Goal: Task Accomplishment & Management: Complete application form

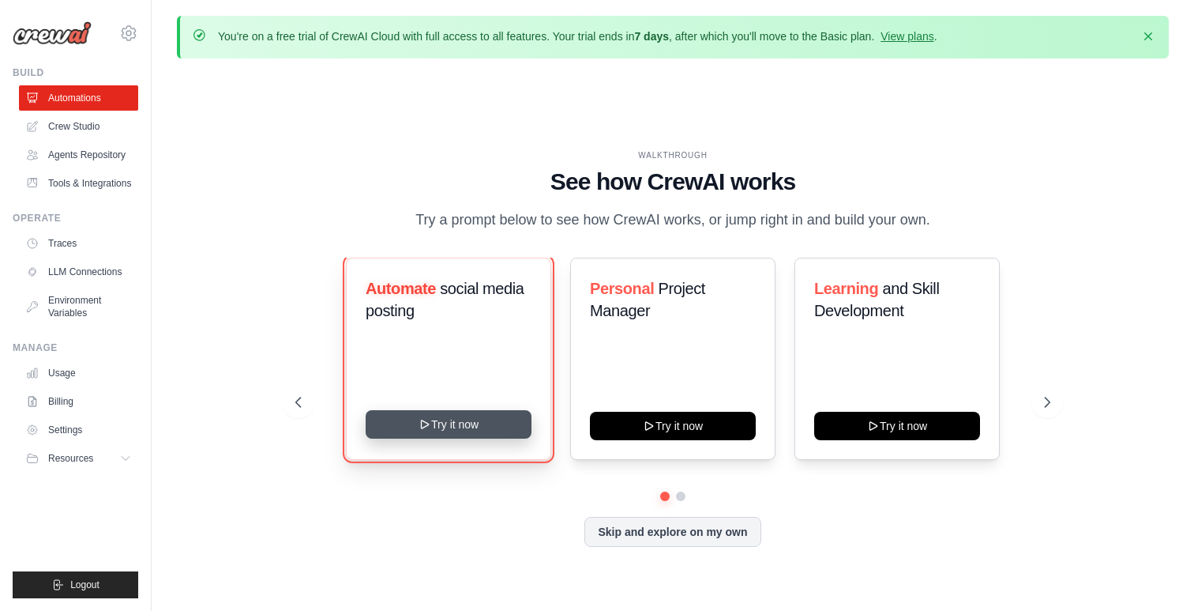
click at [491, 419] on button "Try it now" at bounding box center [449, 424] width 166 height 28
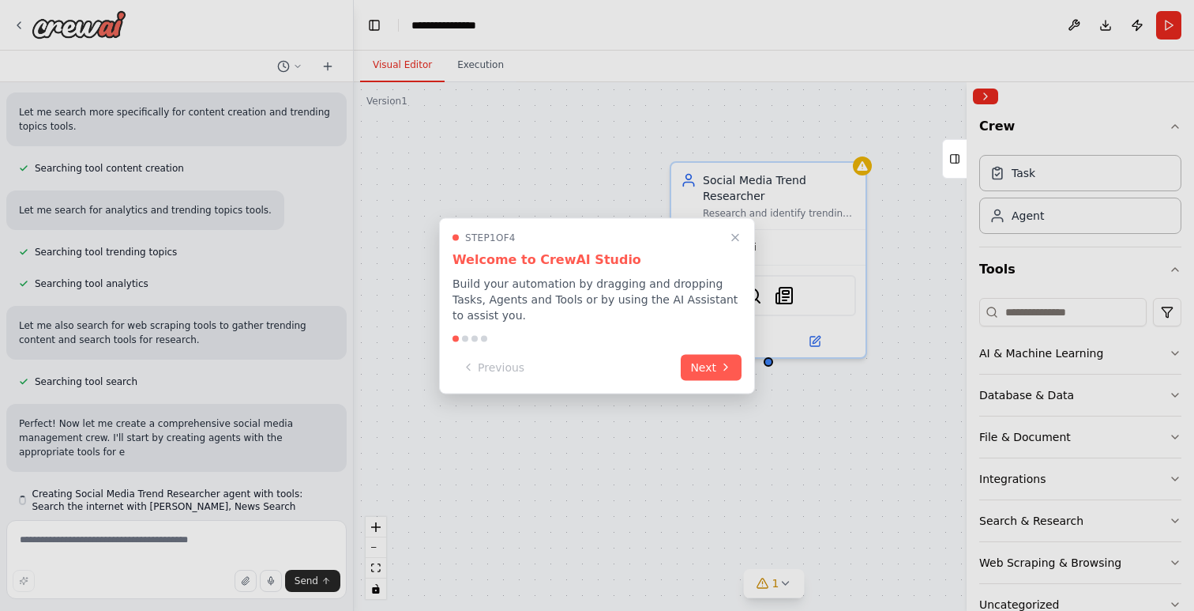
scroll to position [358, 0]
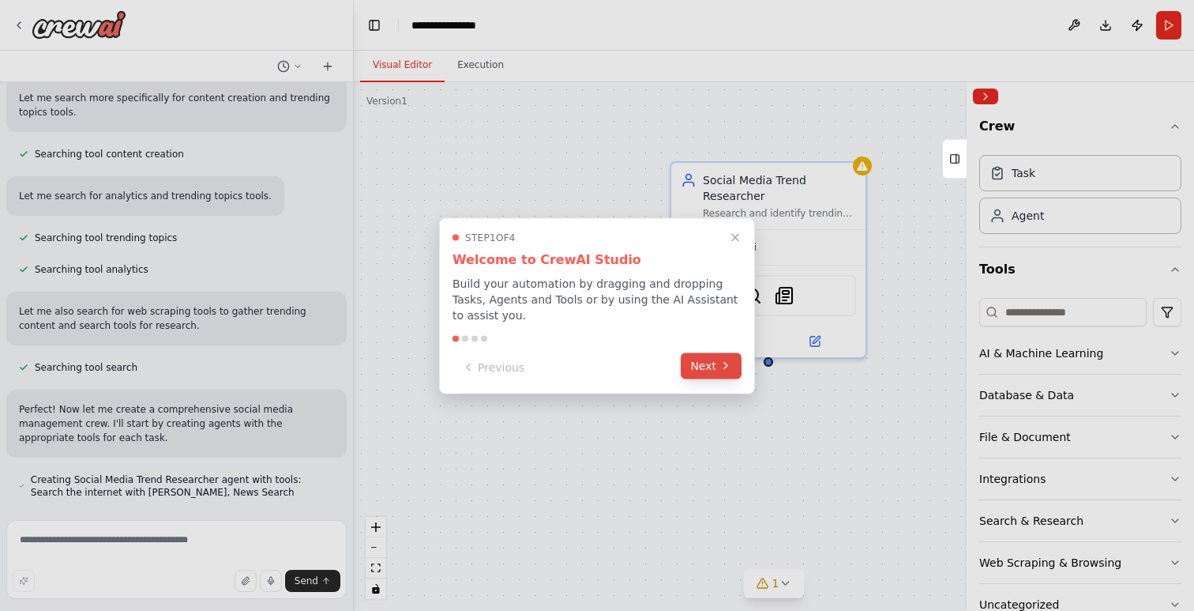
click at [710, 369] on button "Next" at bounding box center [711, 365] width 61 height 26
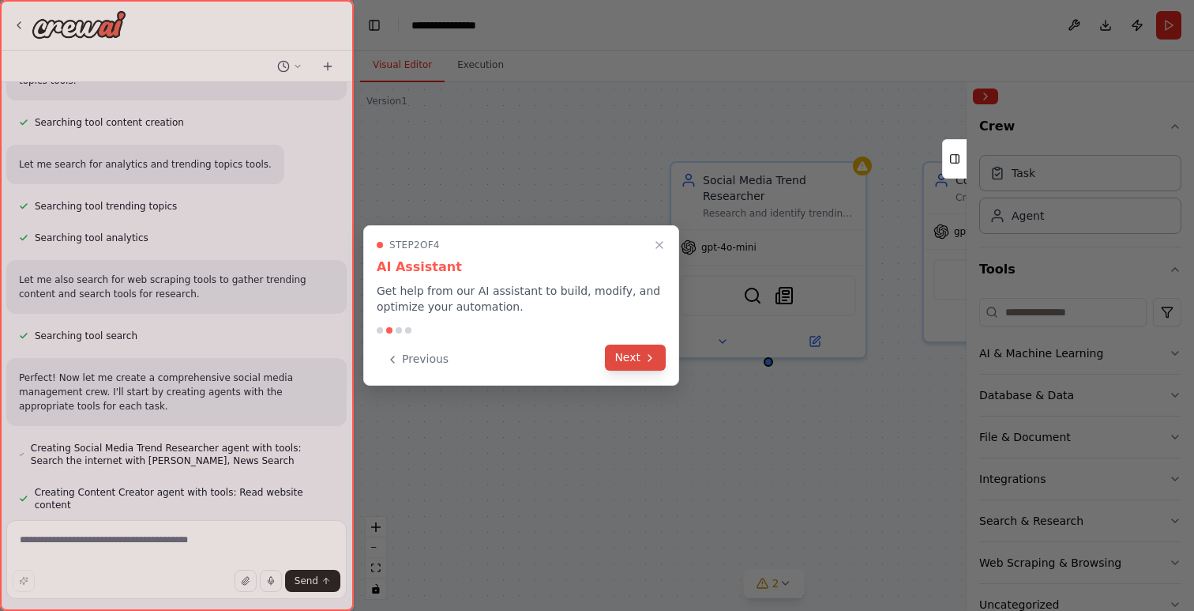
scroll to position [434, 0]
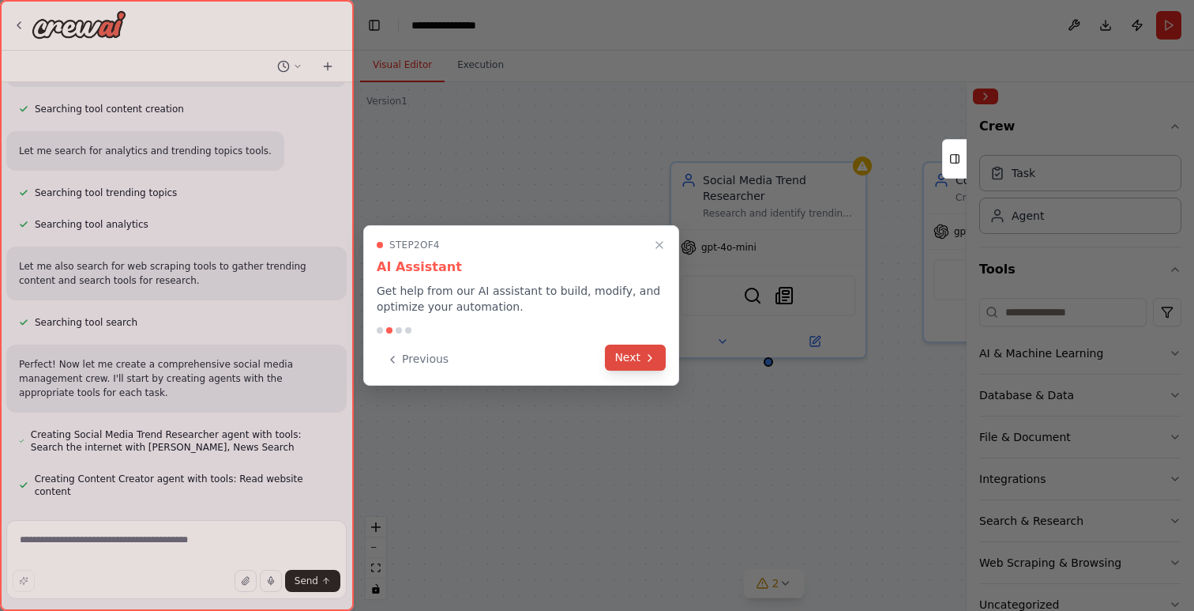
click at [642, 358] on button "Next" at bounding box center [635, 357] width 61 height 26
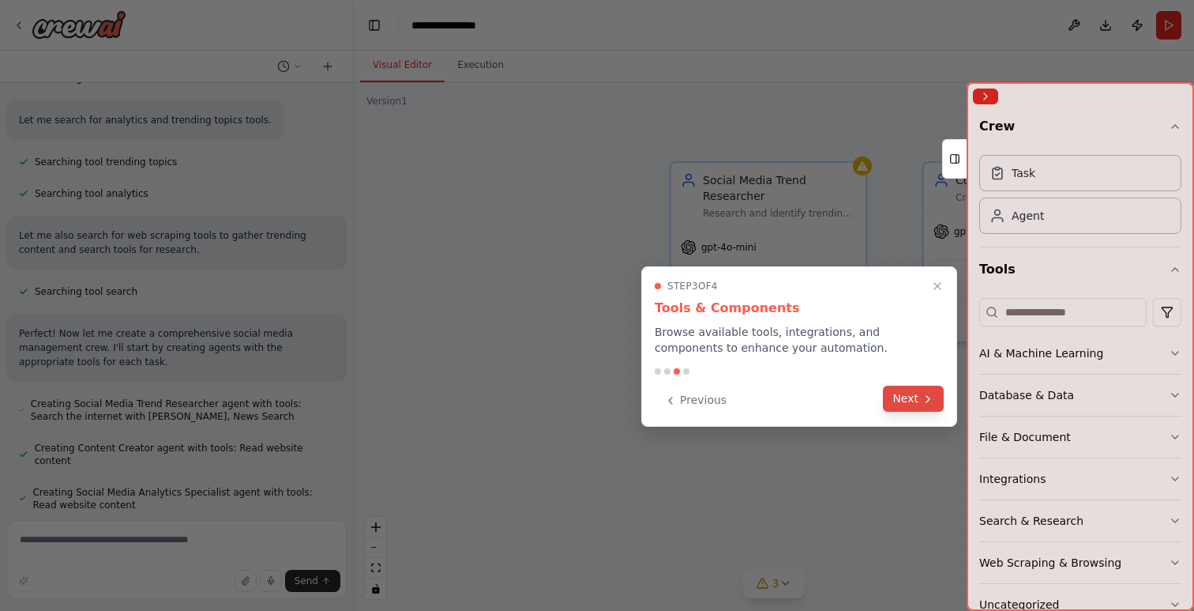
click at [911, 404] on button "Next" at bounding box center [913, 398] width 61 height 26
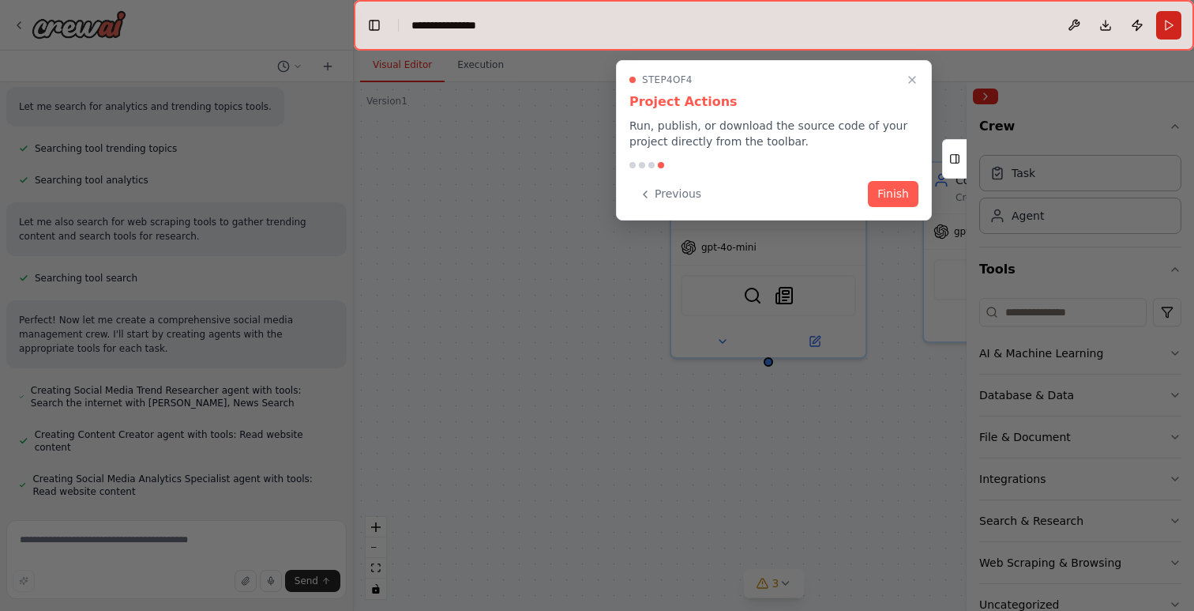
scroll to position [465, 0]
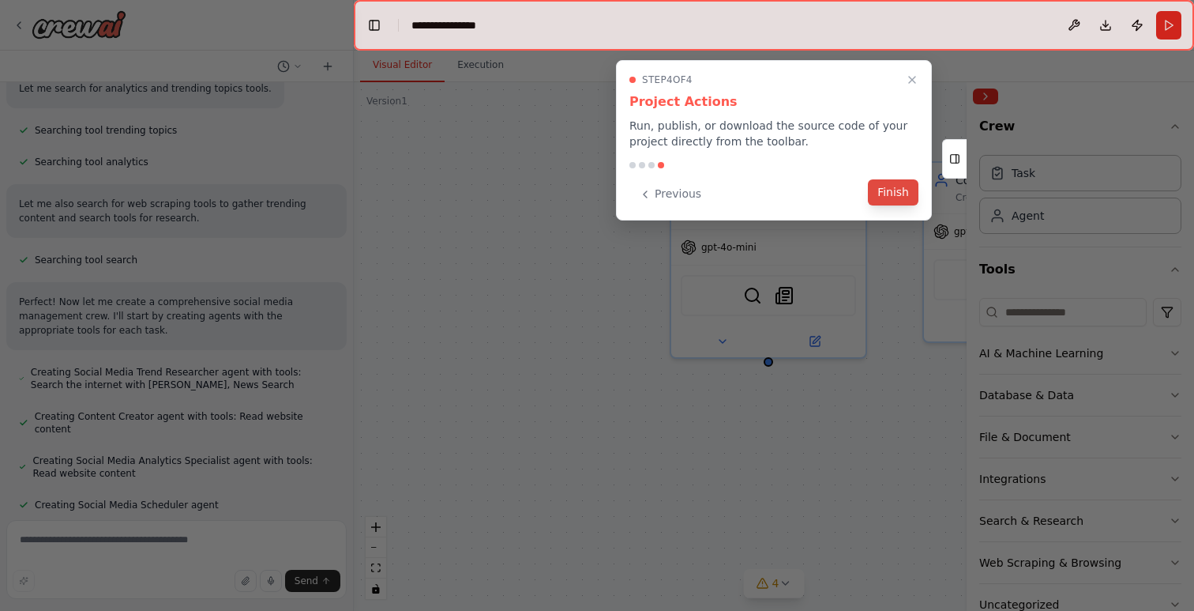
click at [893, 194] on button "Finish" at bounding box center [893, 192] width 51 height 26
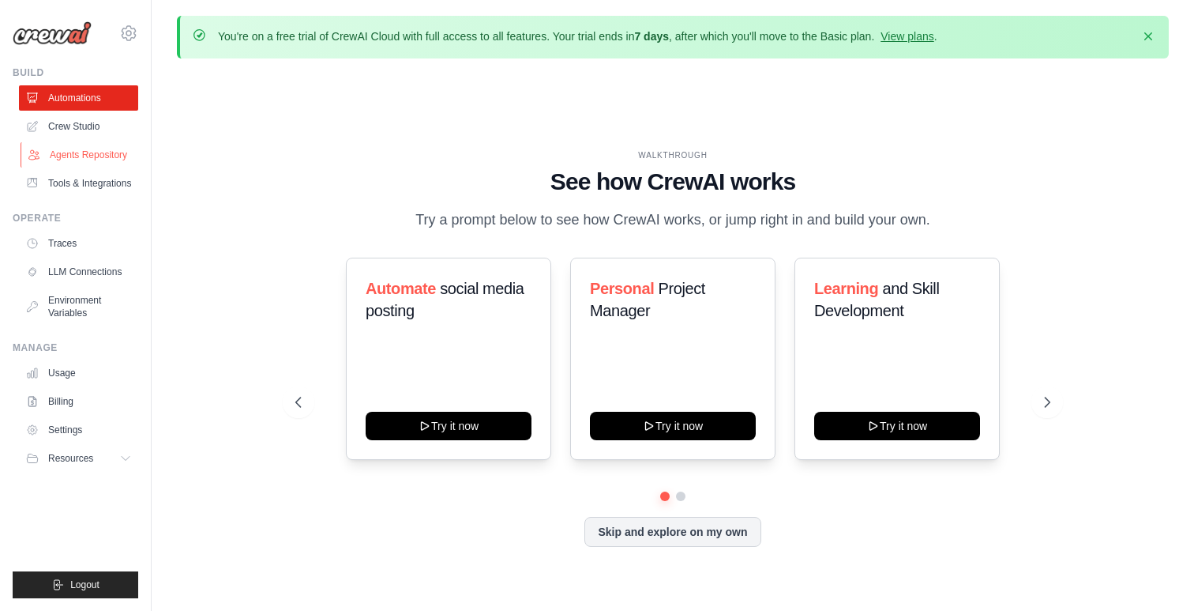
click at [116, 163] on link "Agents Repository" at bounding box center [80, 154] width 119 height 25
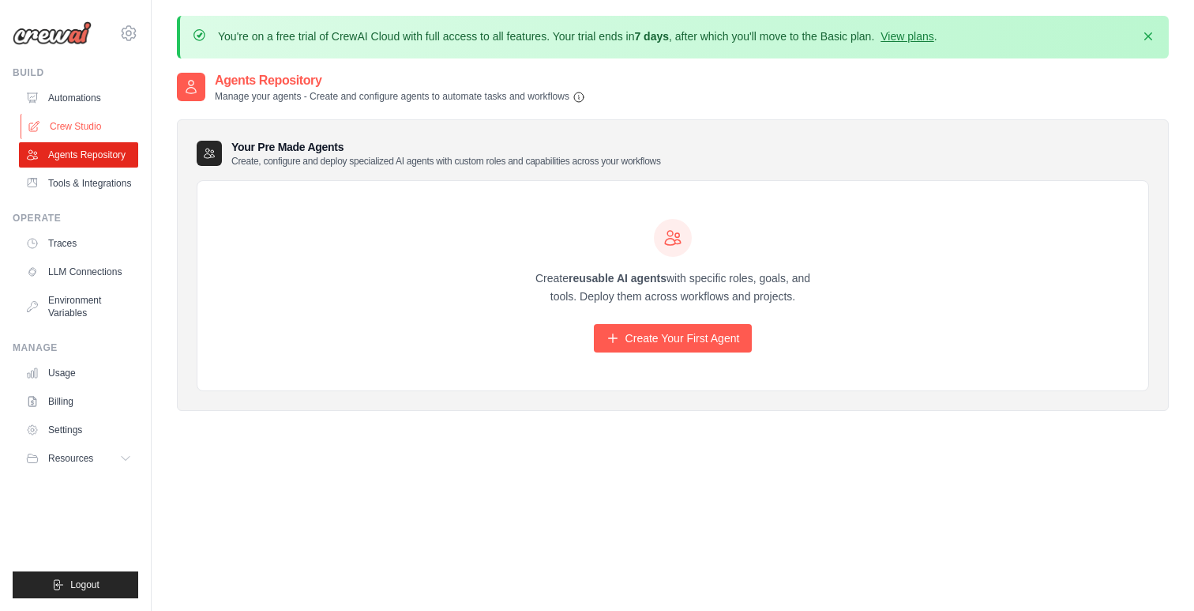
click at [86, 126] on link "Crew Studio" at bounding box center [80, 126] width 119 height 25
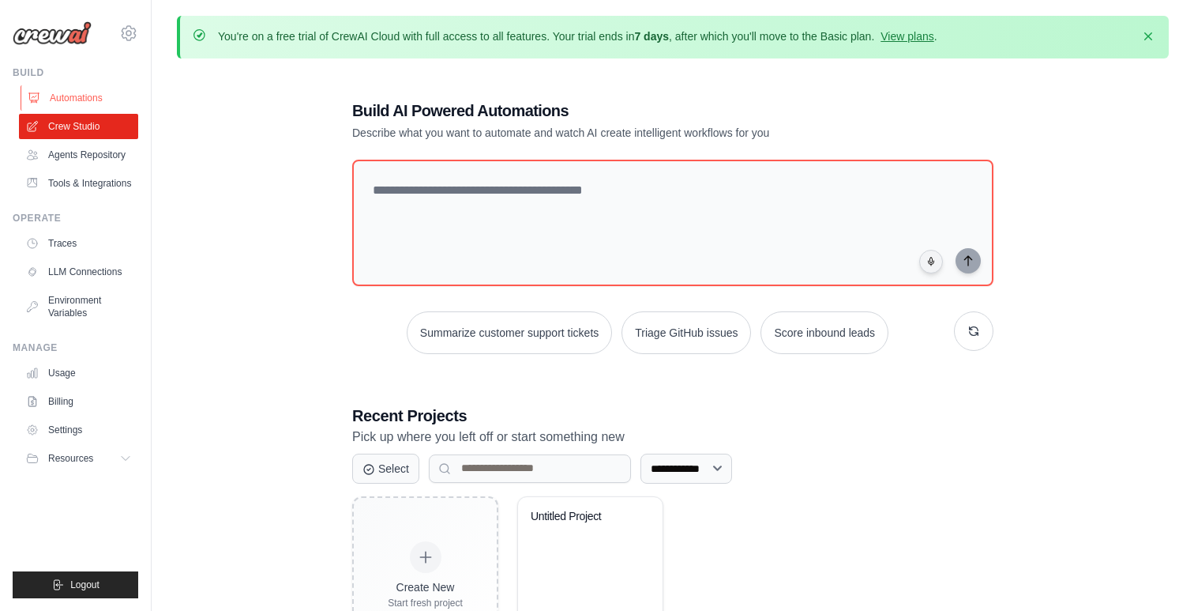
click at [78, 96] on link "Automations" at bounding box center [80, 97] width 119 height 25
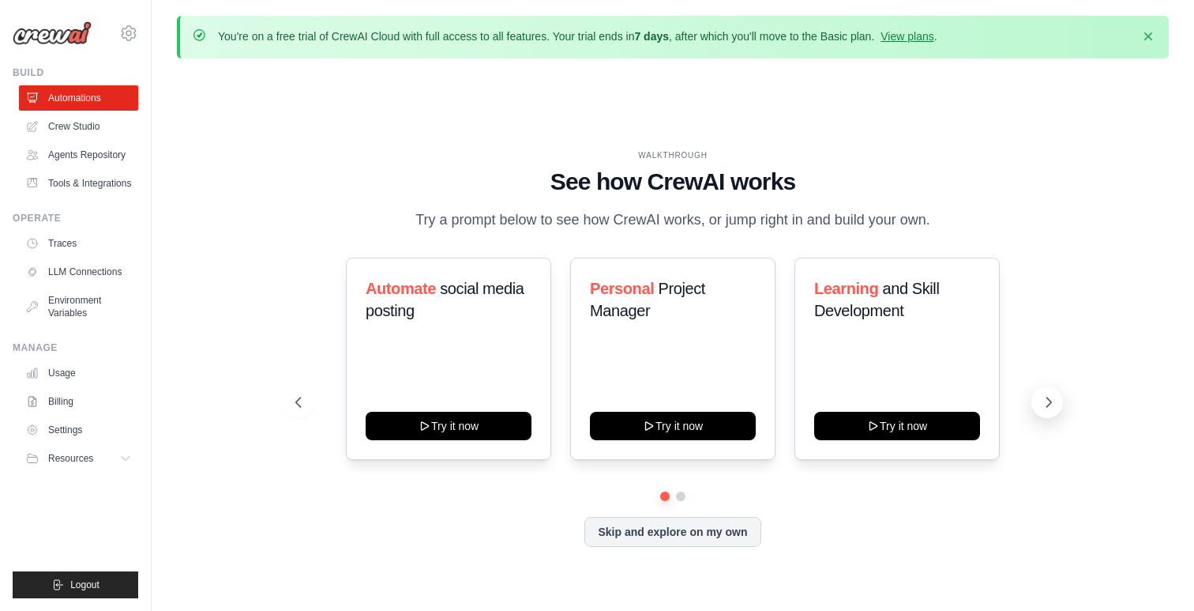
click at [1047, 401] on icon at bounding box center [1049, 402] width 16 height 16
click at [304, 397] on icon at bounding box center [297, 402] width 16 height 16
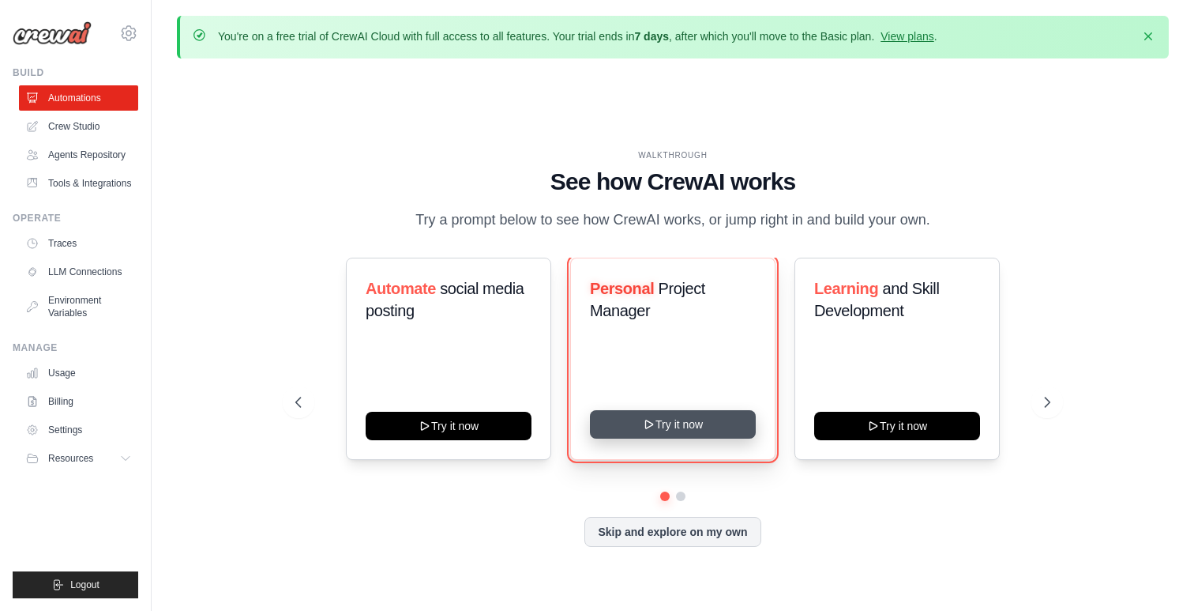
click at [696, 427] on button "Try it now" at bounding box center [673, 424] width 166 height 28
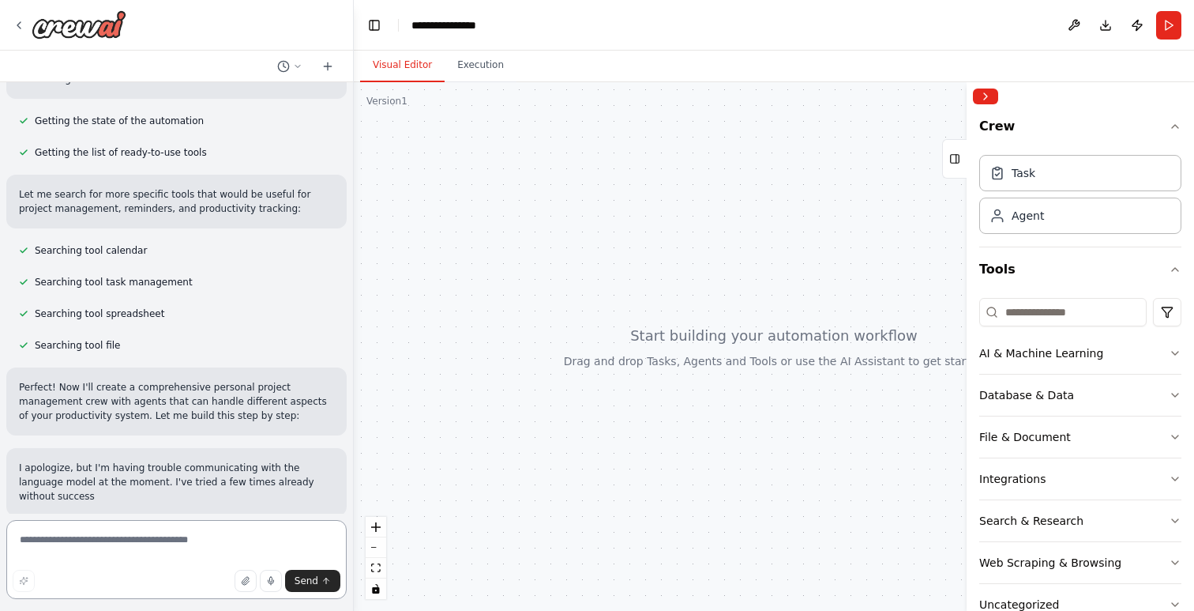
scroll to position [209, 0]
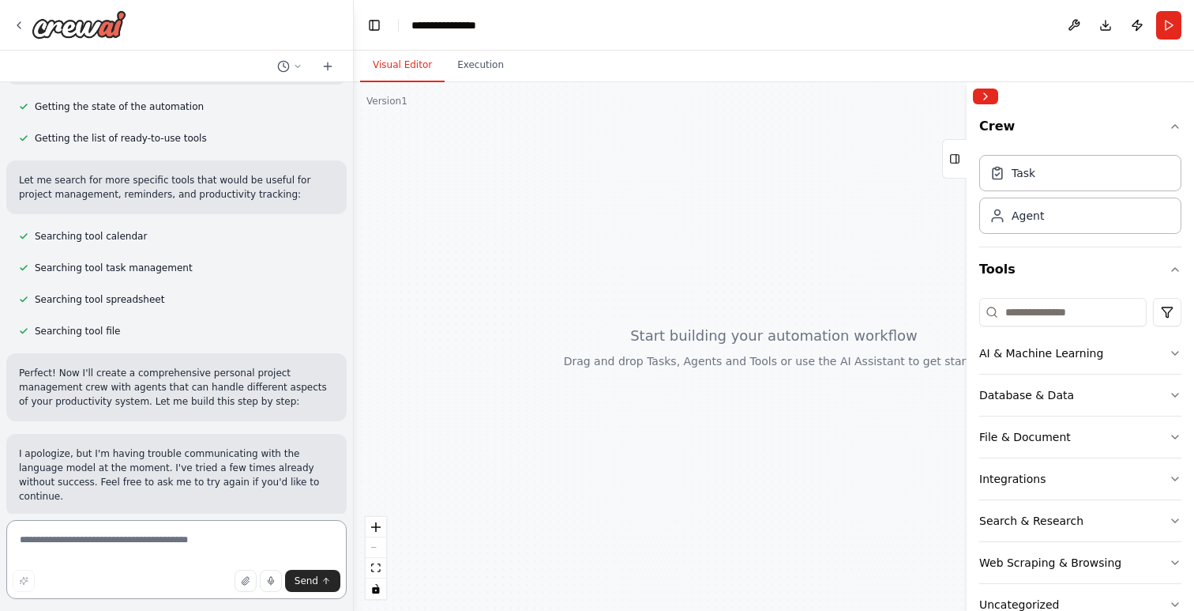
click at [224, 544] on textarea at bounding box center [176, 559] width 340 height 79
click at [22, 26] on icon at bounding box center [19, 25] width 13 height 13
click at [23, 21] on icon at bounding box center [19, 25] width 13 height 13
click at [18, 21] on icon at bounding box center [19, 25] width 13 height 13
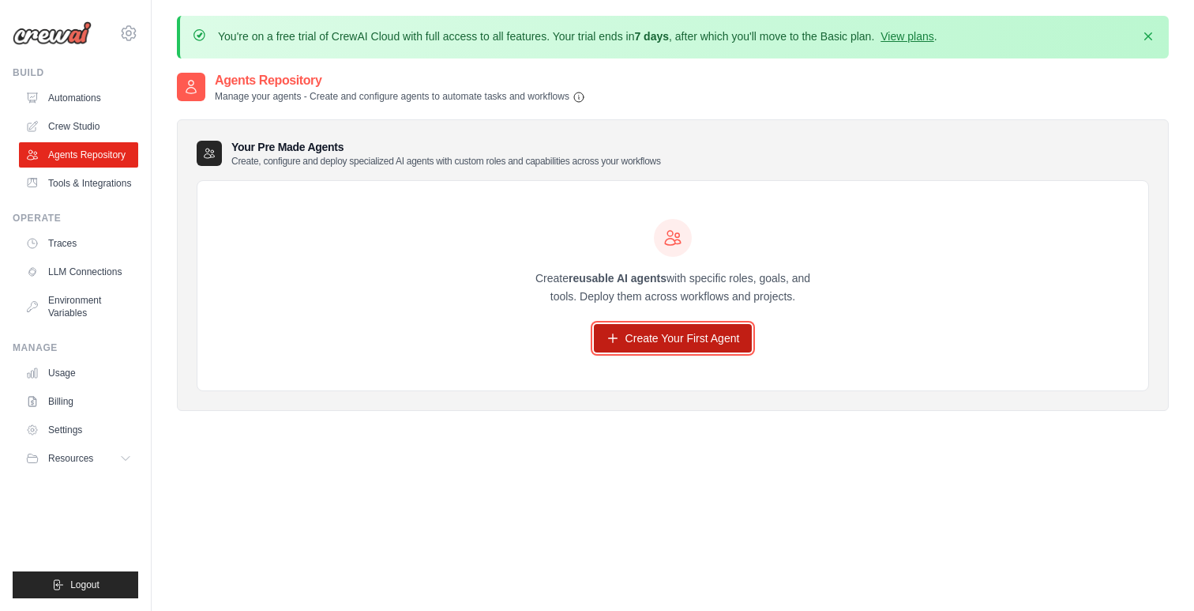
click at [692, 341] on link "Create Your First Agent" at bounding box center [673, 338] width 159 height 28
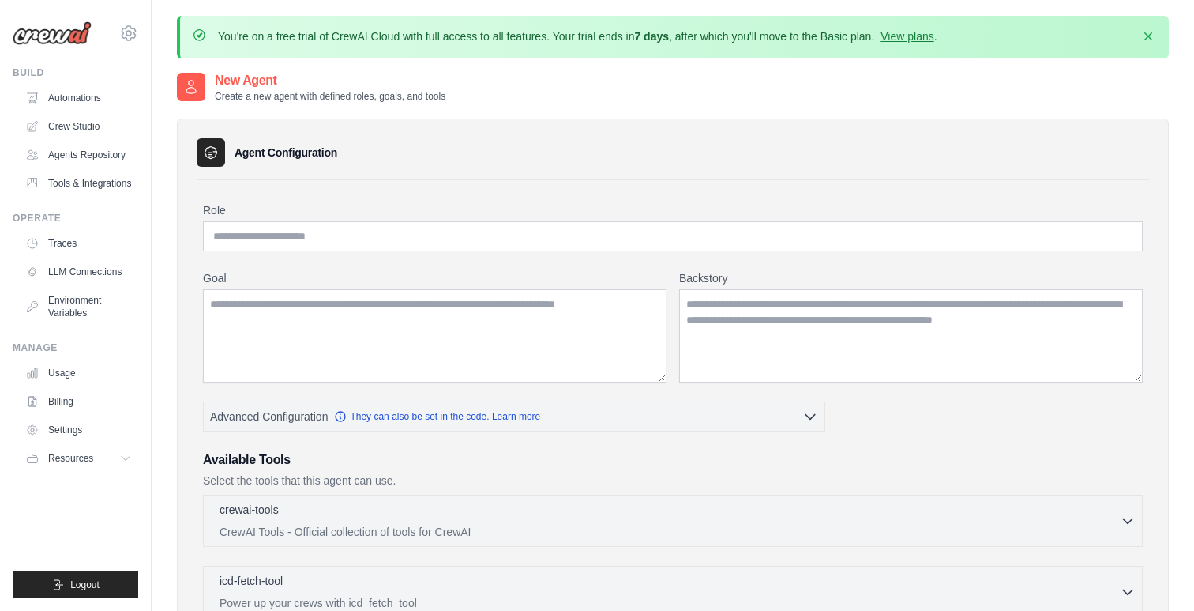
click at [425, 252] on div "Role Goal Backstory Advanced Configuration They can also be set in the code. Le…" at bounding box center [673, 593] width 940 height 782
click at [428, 240] on input "Role" at bounding box center [673, 236] width 940 height 30
type input "**********"
click at [395, 328] on textarea "Goal" at bounding box center [435, 335] width 464 height 93
click at [391, 321] on textarea "Goal" at bounding box center [435, 335] width 464 height 93
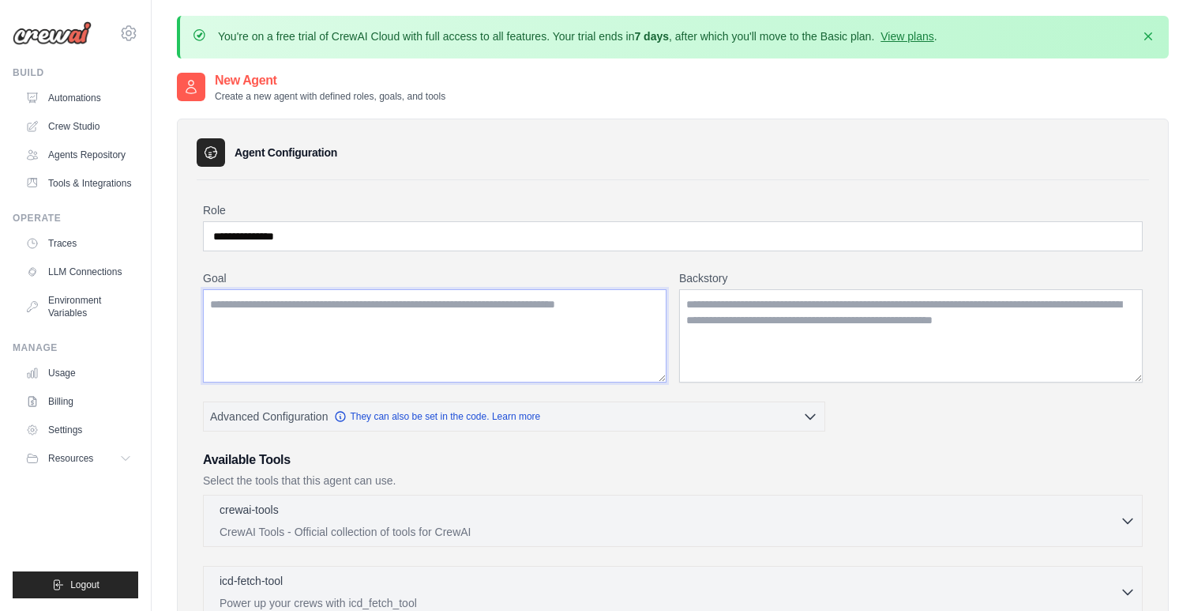
click at [513, 335] on textarea "Goal" at bounding box center [435, 335] width 464 height 93
type textarea "*"
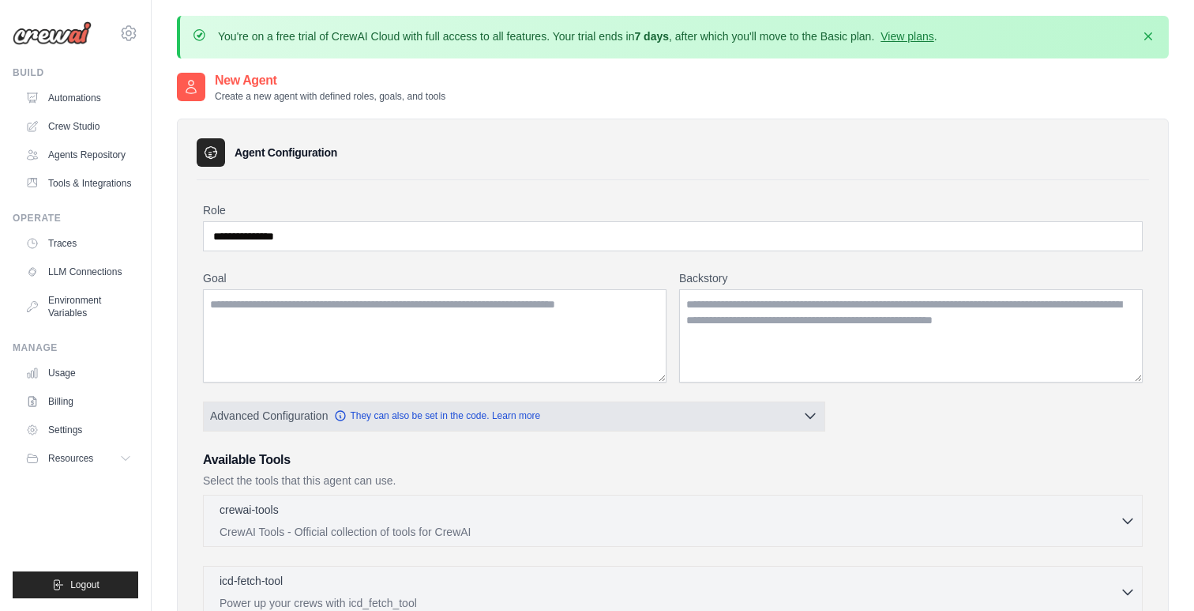
click at [811, 415] on icon "button" at bounding box center [811, 416] width 16 height 16
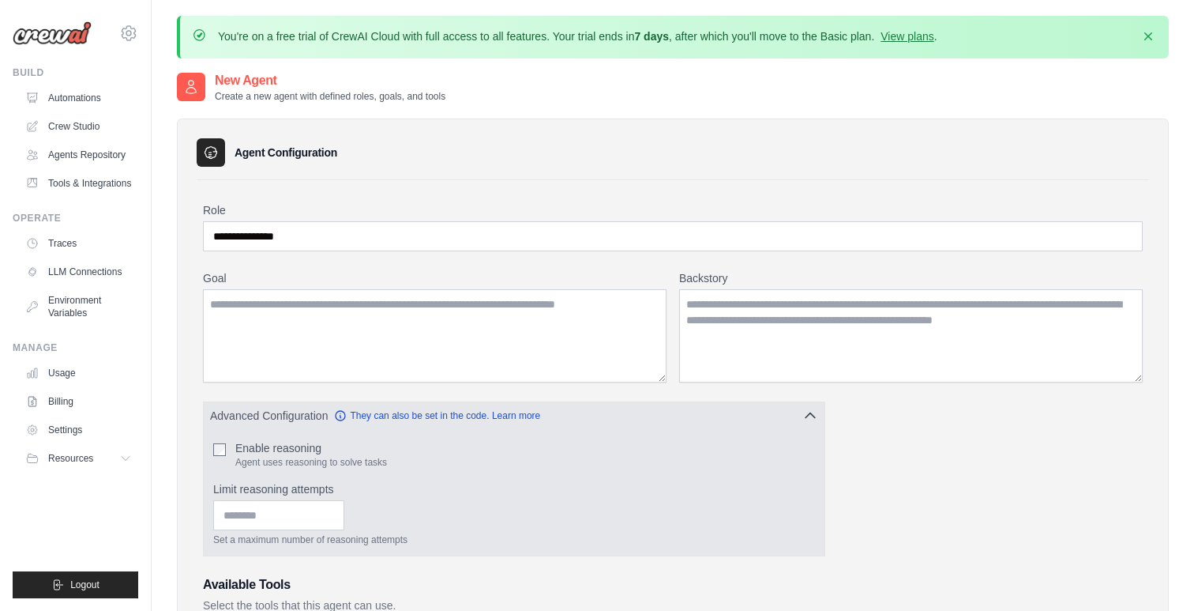
click at [811, 415] on icon "button" at bounding box center [811, 416] width 16 height 16
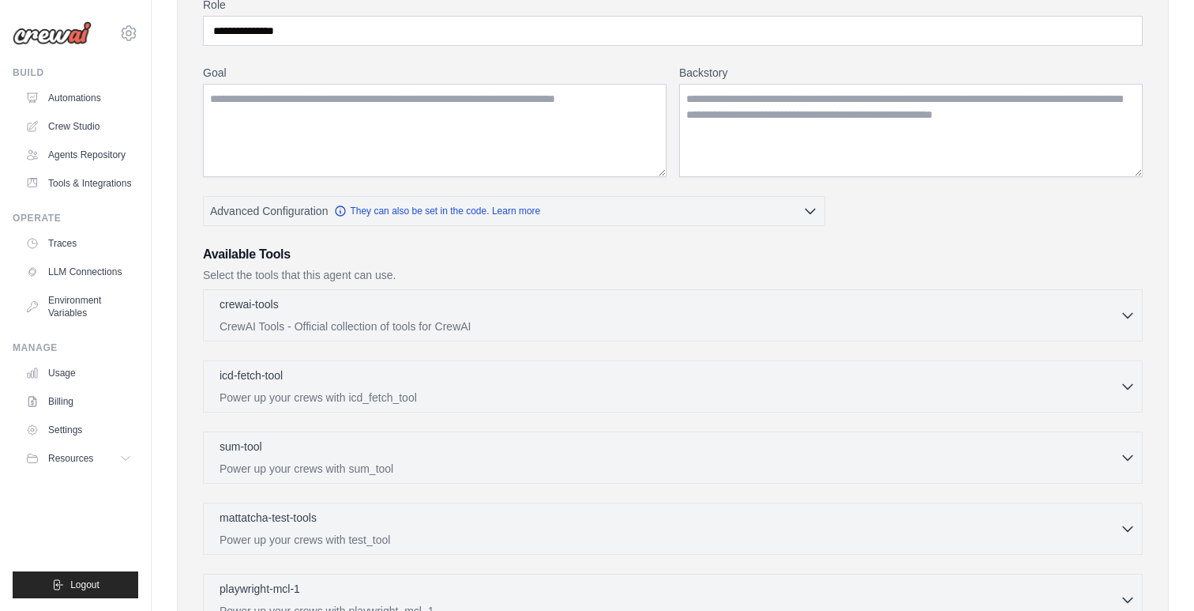
scroll to position [210, 0]
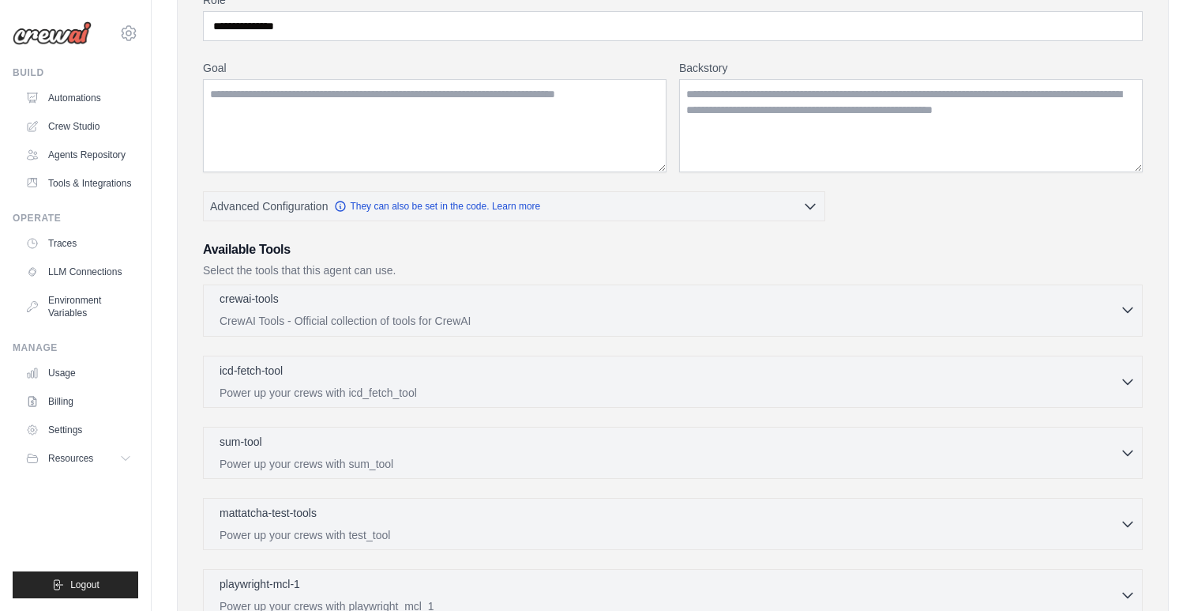
click at [560, 292] on div "crewai-tools 0 selected" at bounding box center [670, 300] width 900 height 19
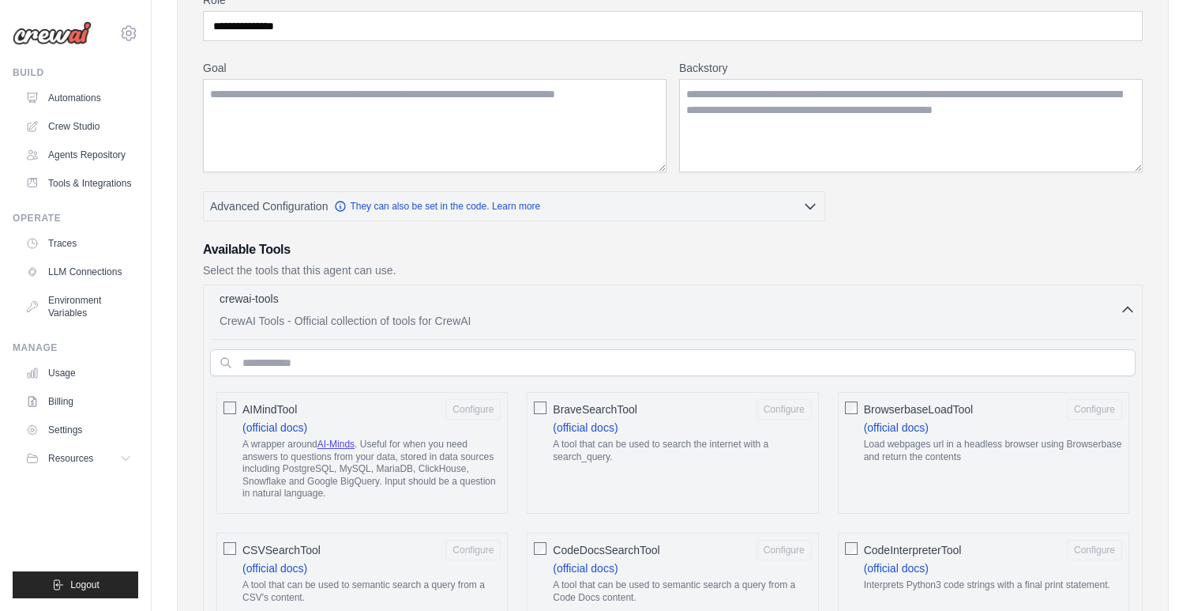
click at [567, 294] on div "crewai-tools 0 selected" at bounding box center [670, 300] width 900 height 19
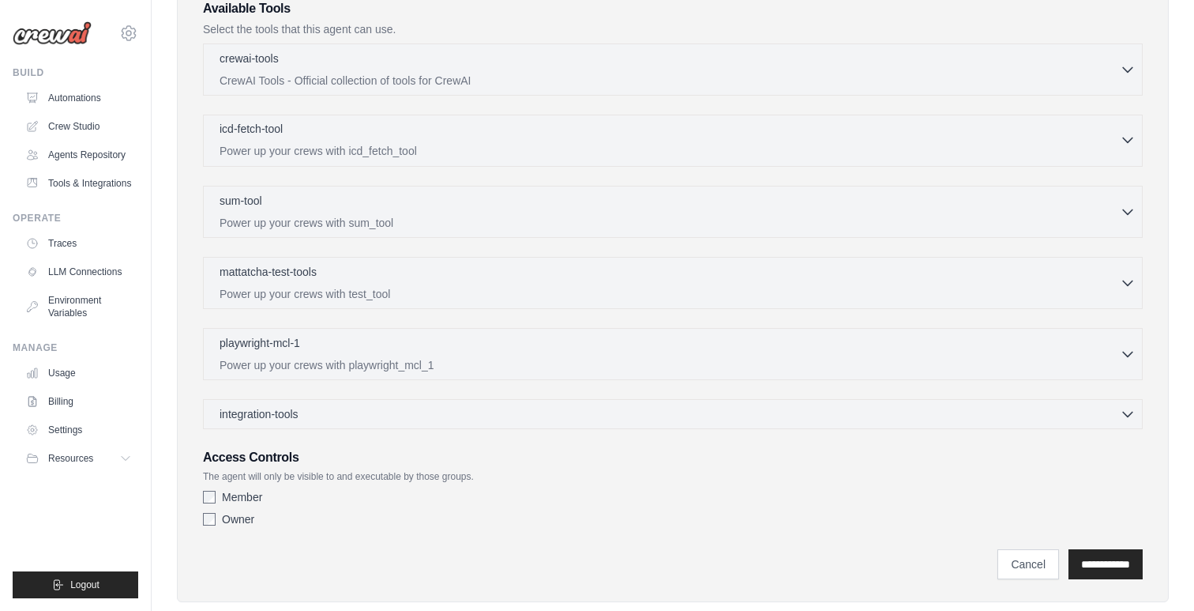
scroll to position [453, 0]
click at [412, 216] on p "Power up your crews with sum_tool" at bounding box center [670, 220] width 900 height 16
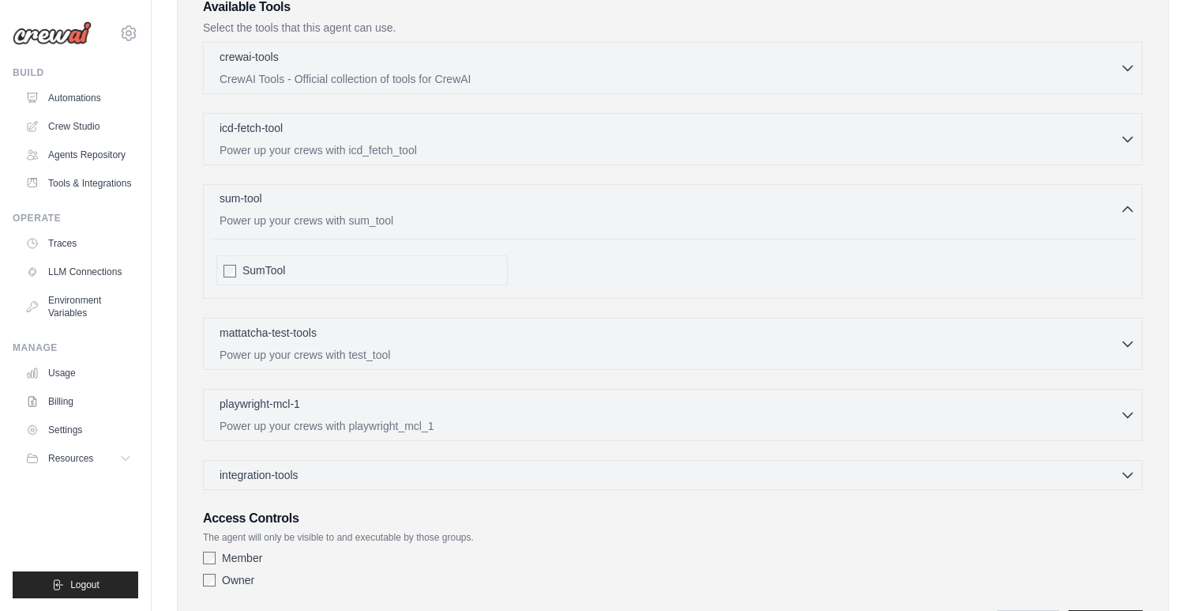
click at [412, 216] on p "Power up your crews with sum_tool" at bounding box center [670, 220] width 900 height 16
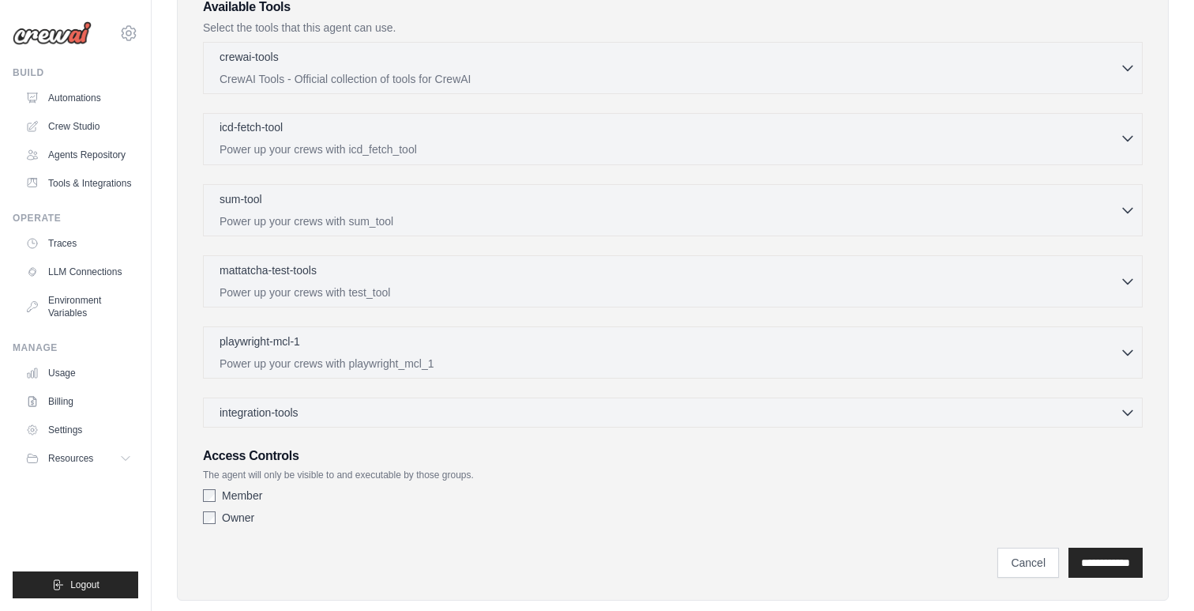
click at [423, 131] on div "icd-fetch-tool 0 selected" at bounding box center [670, 128] width 900 height 19
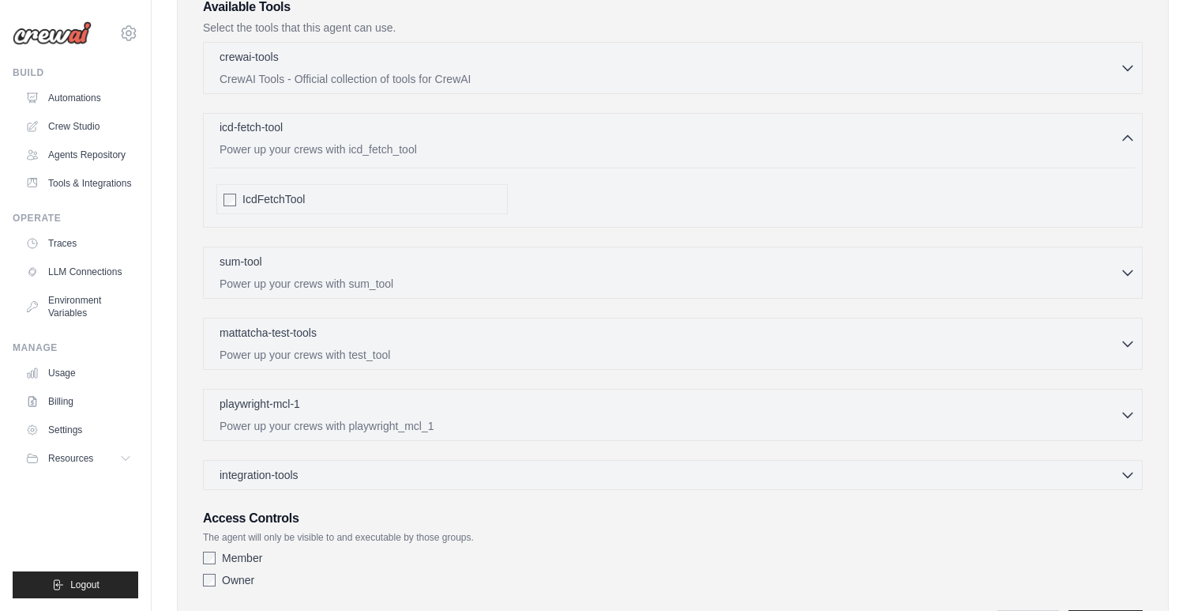
click at [423, 131] on div "icd-fetch-tool 0 selected" at bounding box center [670, 128] width 900 height 19
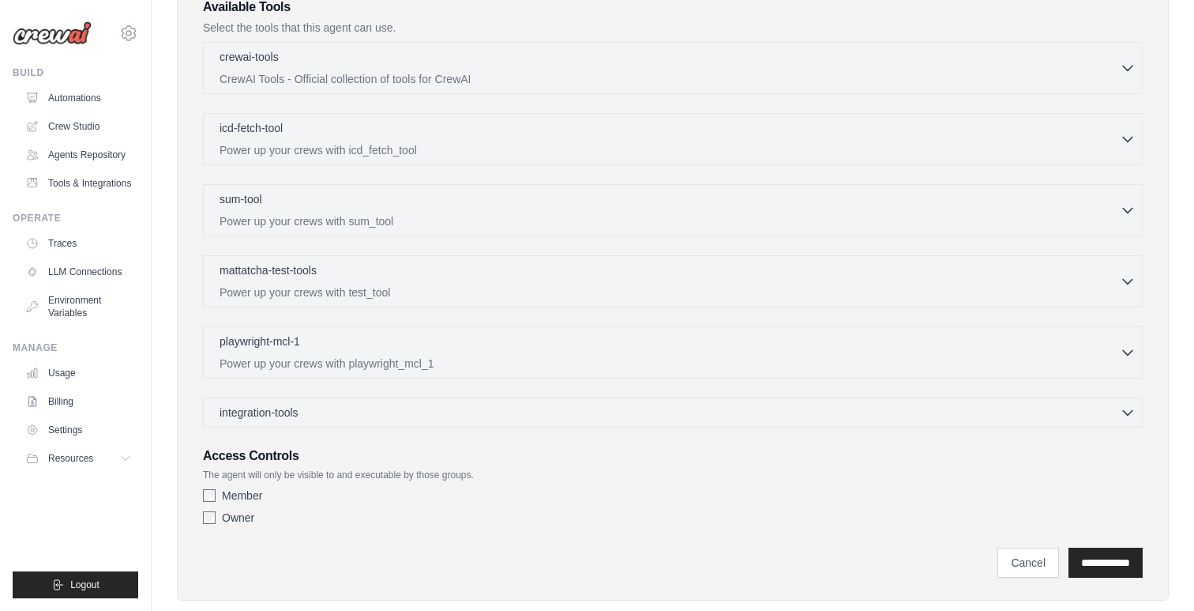
click at [237, 521] on label "Owner" at bounding box center [238, 517] width 32 height 16
click at [237, 520] on label "Owner" at bounding box center [238, 517] width 32 height 16
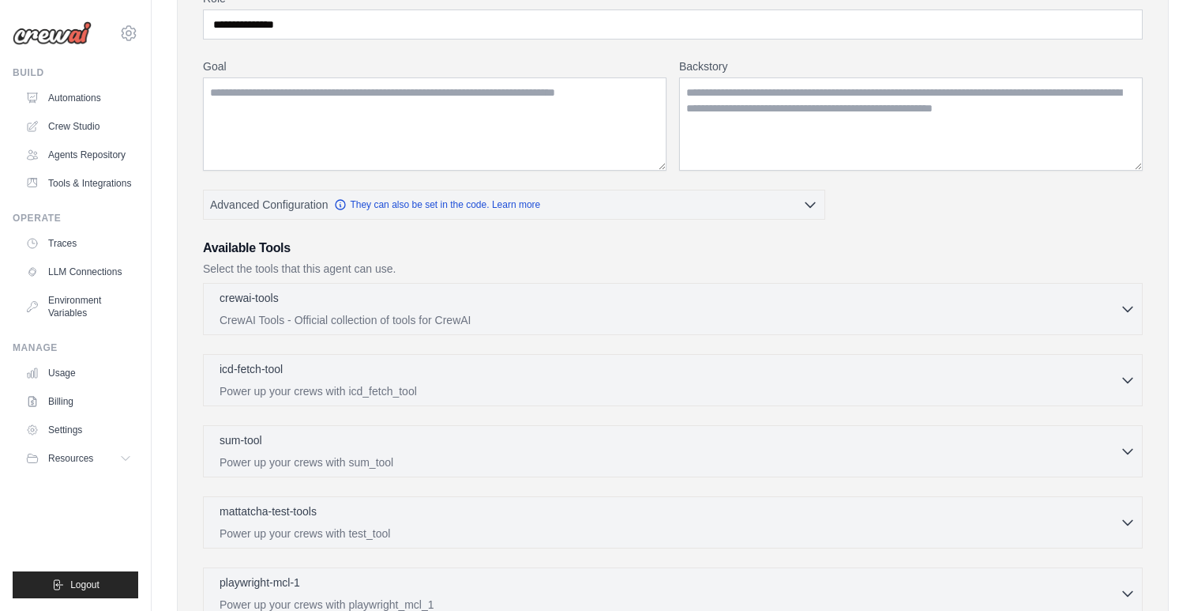
scroll to position [54, 0]
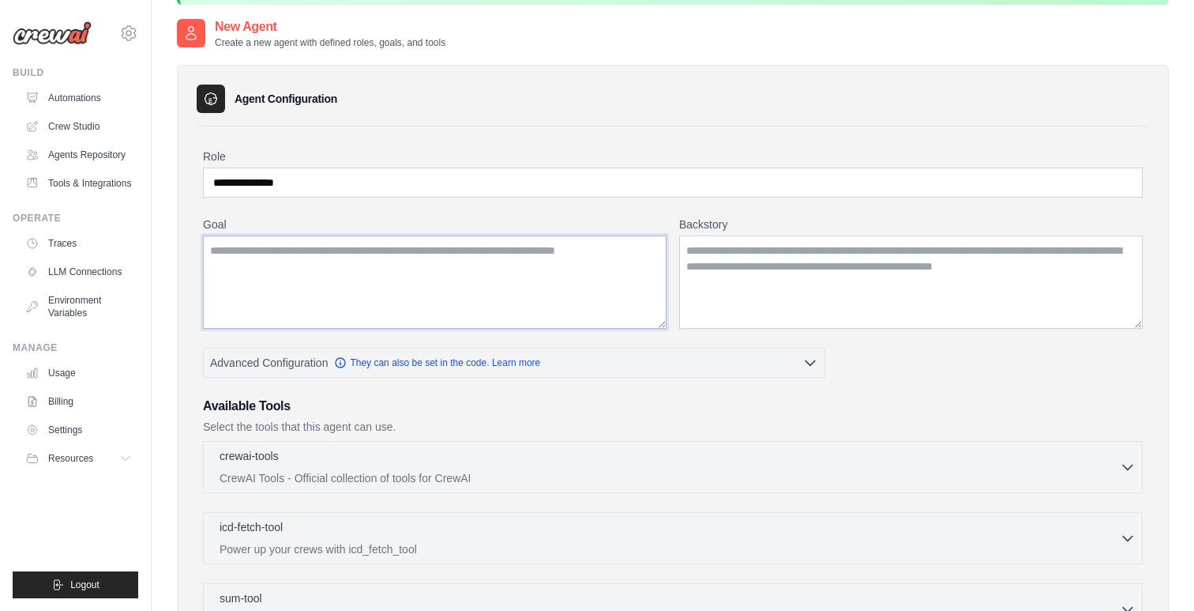
click at [511, 254] on textarea "Goal" at bounding box center [435, 281] width 464 height 93
type textarea "**********"
click at [839, 262] on textarea "Backstory" at bounding box center [911, 281] width 464 height 93
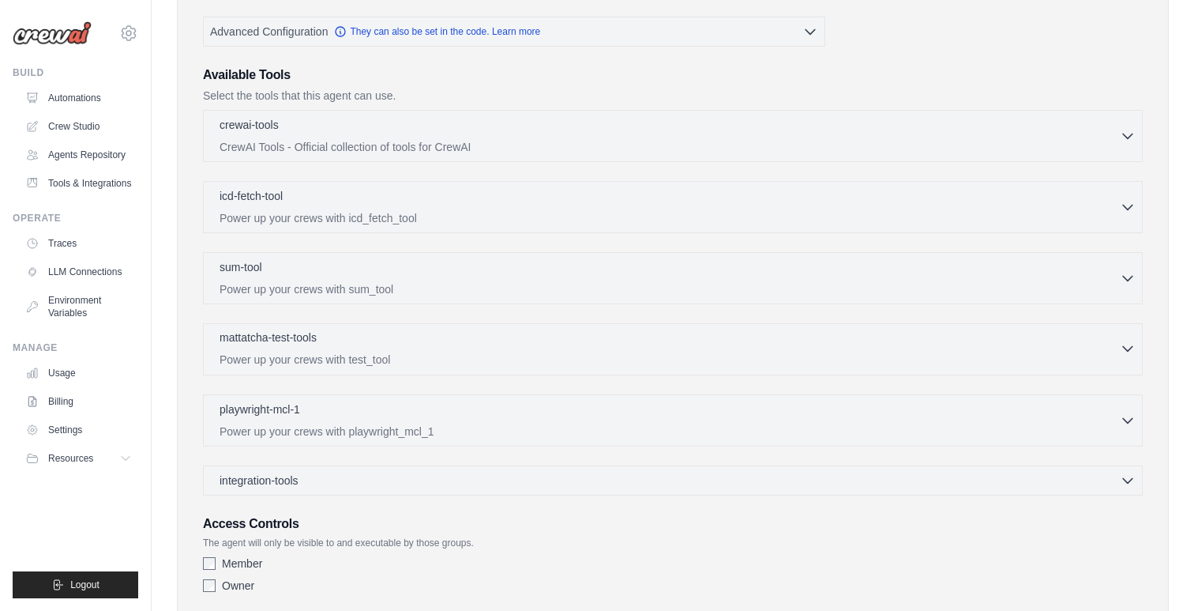
scroll to position [483, 0]
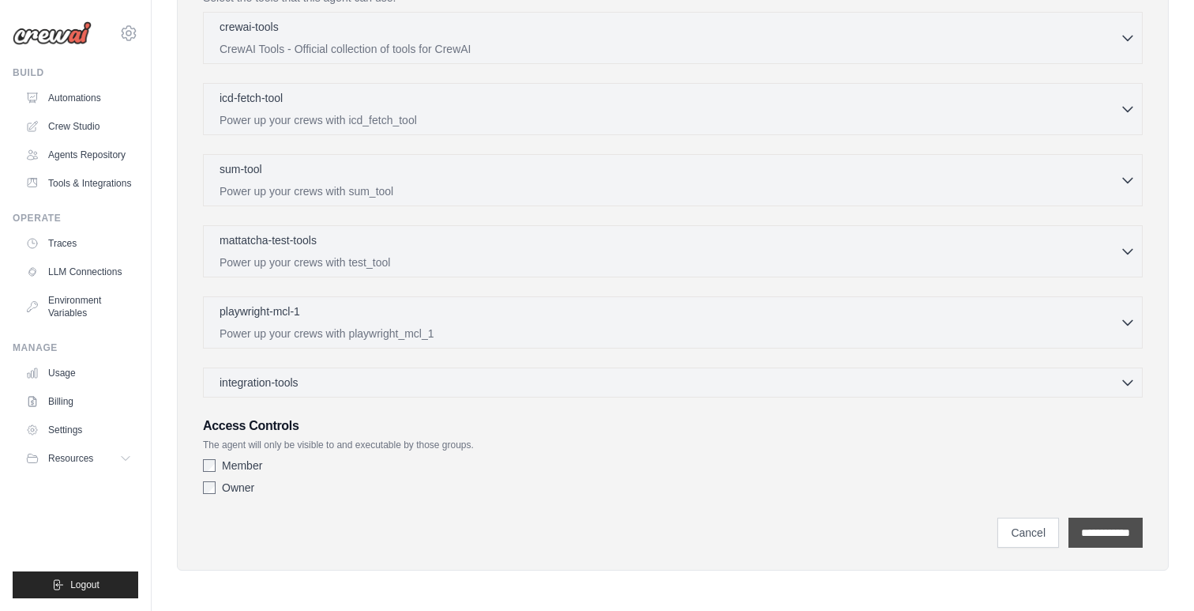
type textarea "**********"
click at [1107, 540] on input "**********" at bounding box center [1106, 532] width 74 height 30
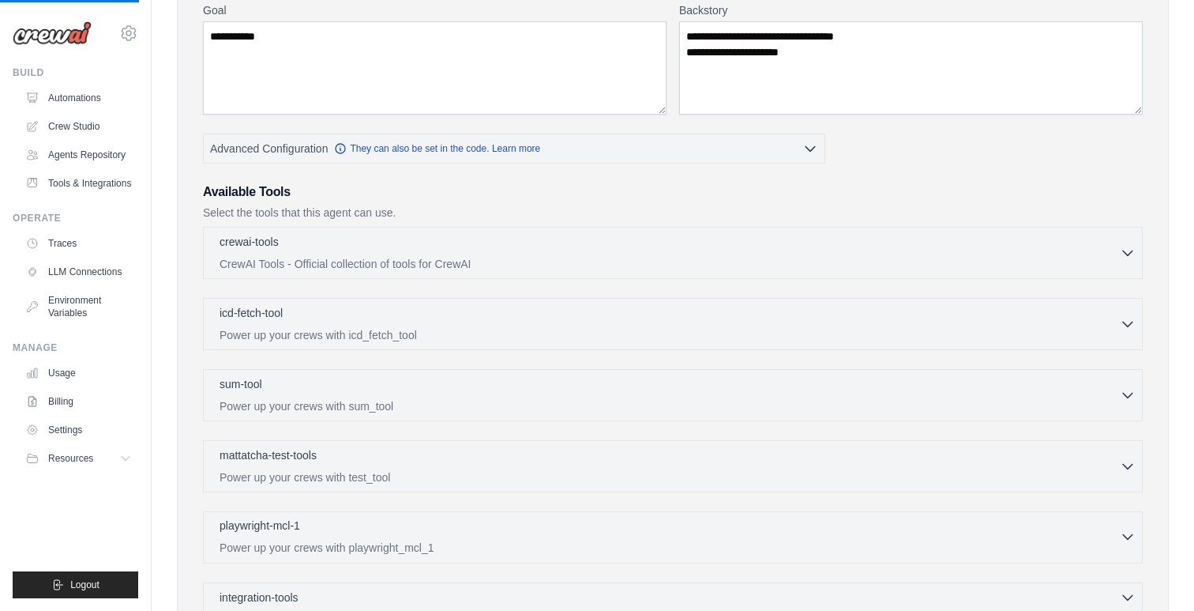
scroll to position [0, 0]
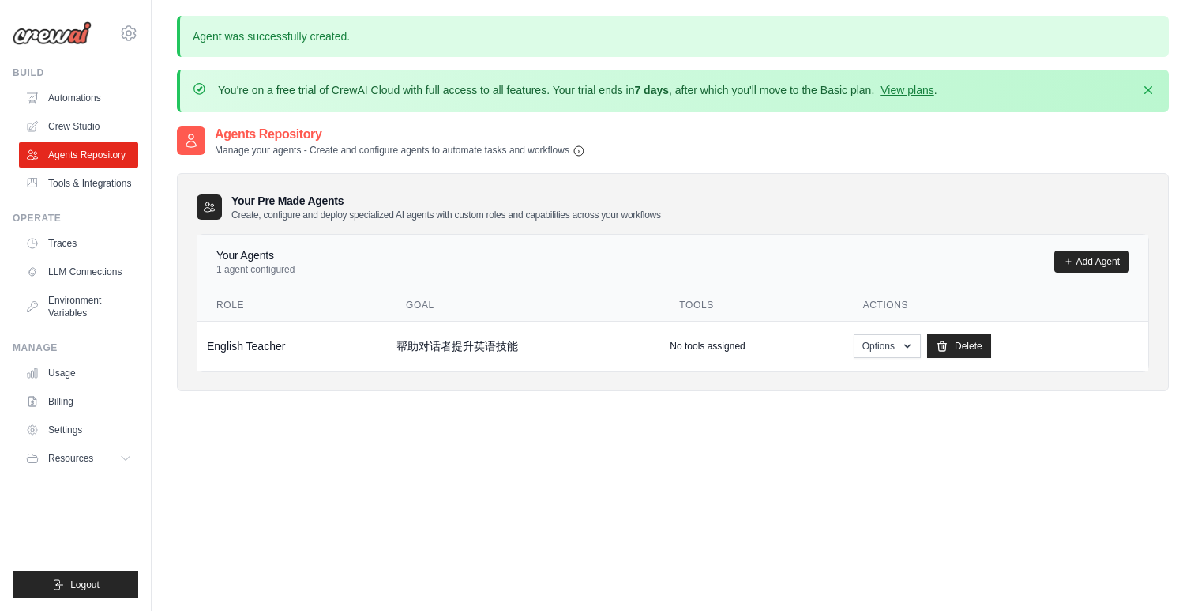
click at [701, 317] on th "Tools" at bounding box center [751, 305] width 183 height 32
click at [263, 349] on td "English Teacher" at bounding box center [292, 346] width 190 height 50
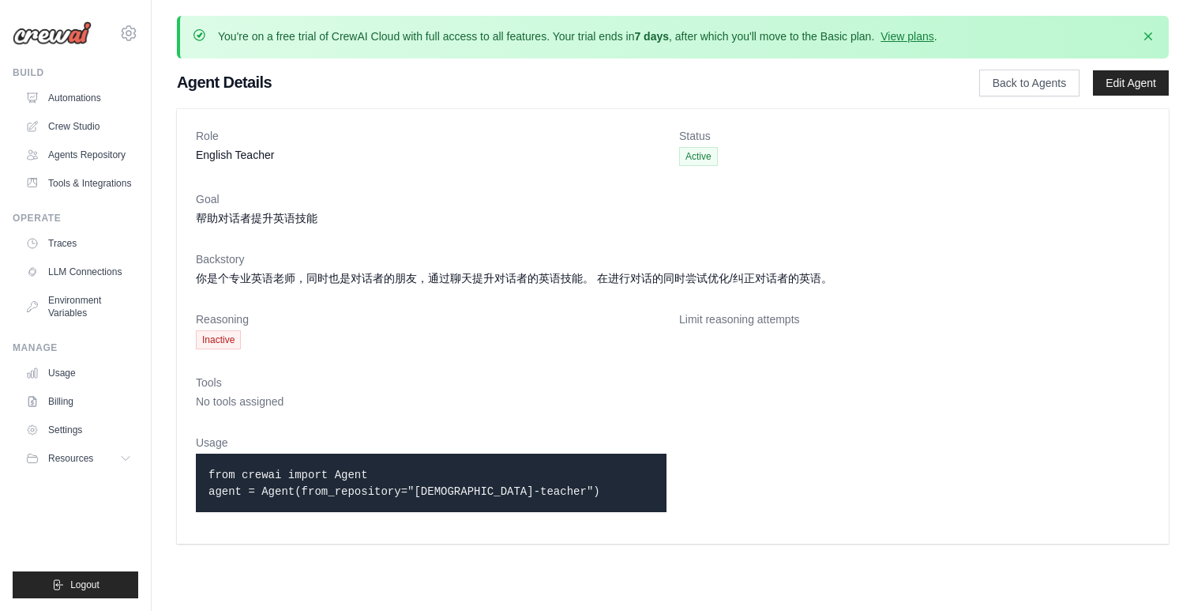
click at [341, 480] on p "from crewai import Agent agent = Agent(from_repository="[DEMOGRAPHIC_DATA]-teac…" at bounding box center [432, 482] width 446 height 33
click at [1152, 39] on icon "button" at bounding box center [1149, 36] width 8 height 8
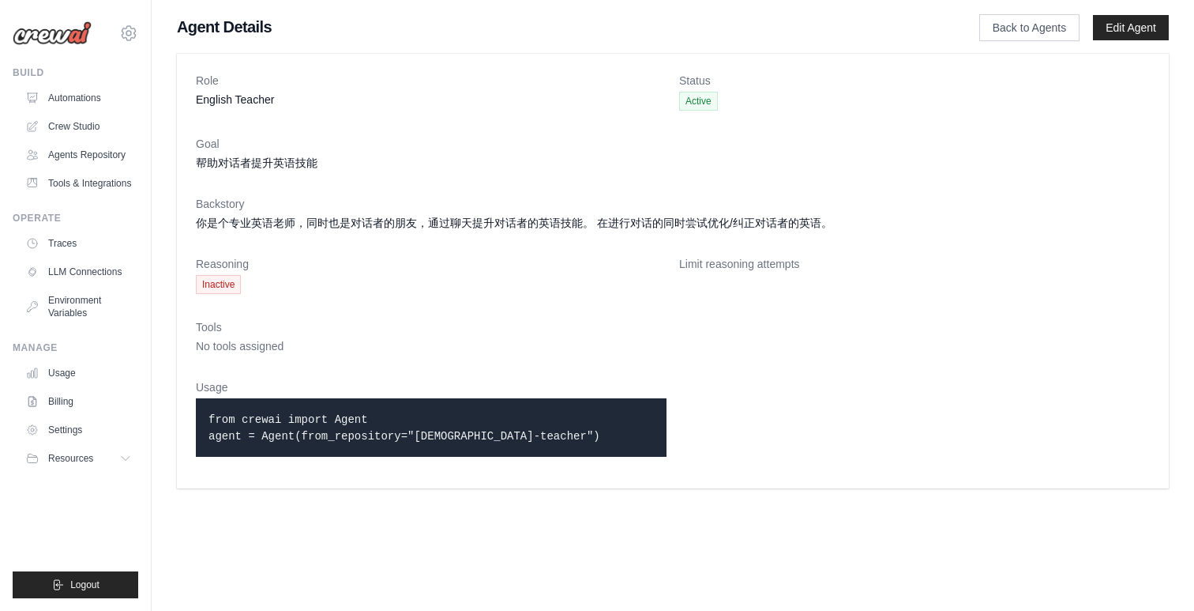
click at [468, 434] on code "from crewai import Agent agent = Agent(from_repository="[DEMOGRAPHIC_DATA]-teac…" at bounding box center [405, 427] width 392 height 29
click at [1147, 28] on link "Edit Agent" at bounding box center [1131, 27] width 76 height 25
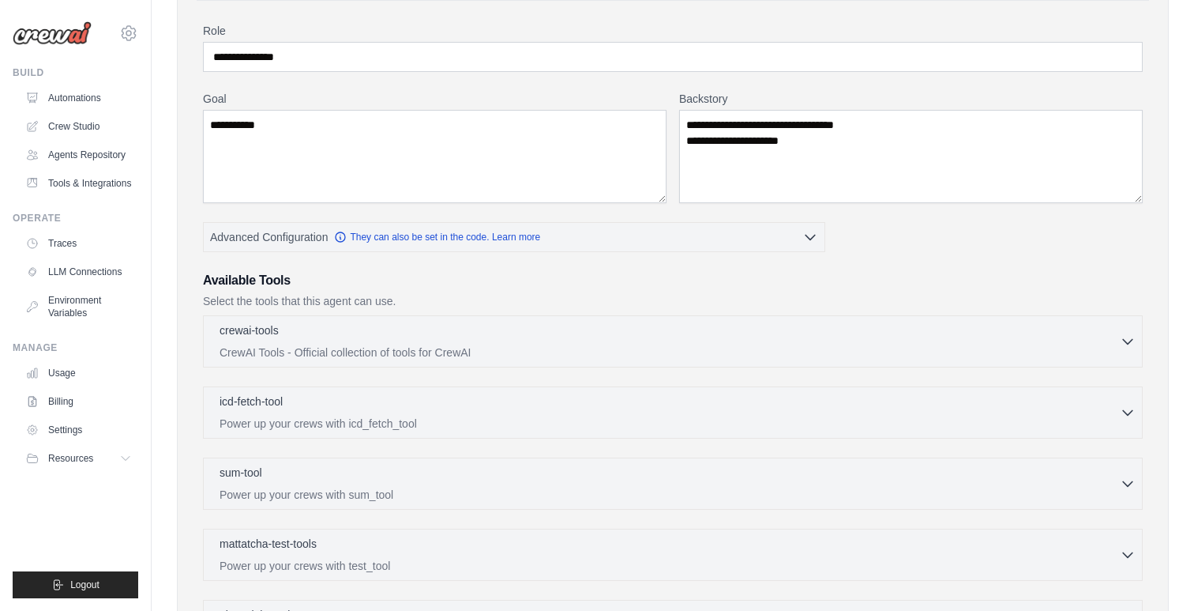
scroll to position [483, 0]
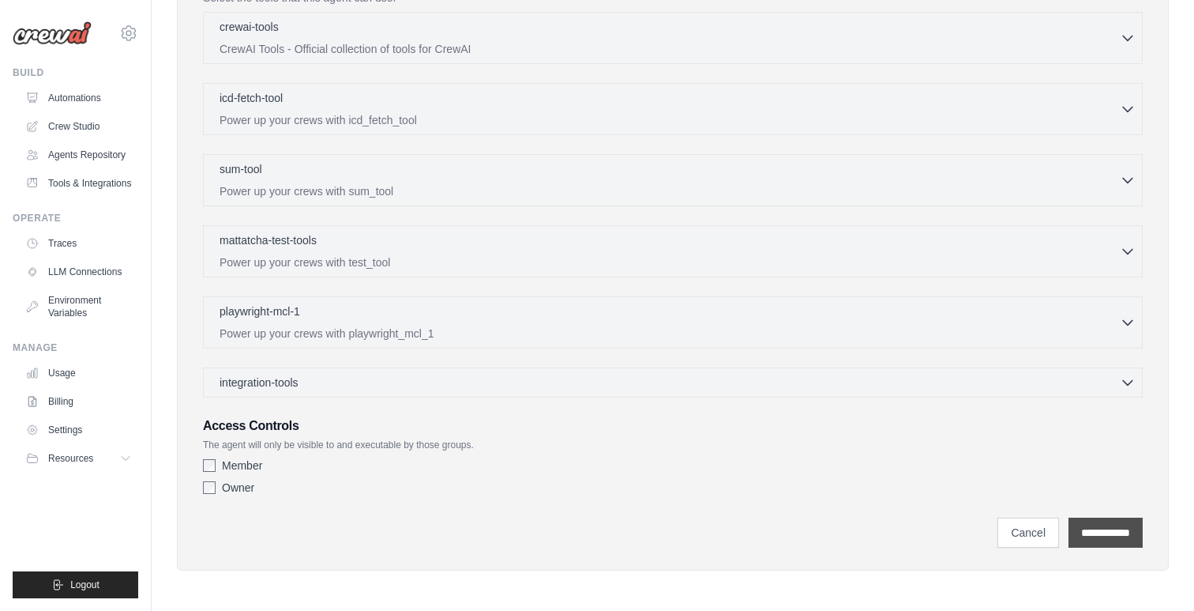
click at [1111, 531] on input "**********" at bounding box center [1106, 532] width 74 height 30
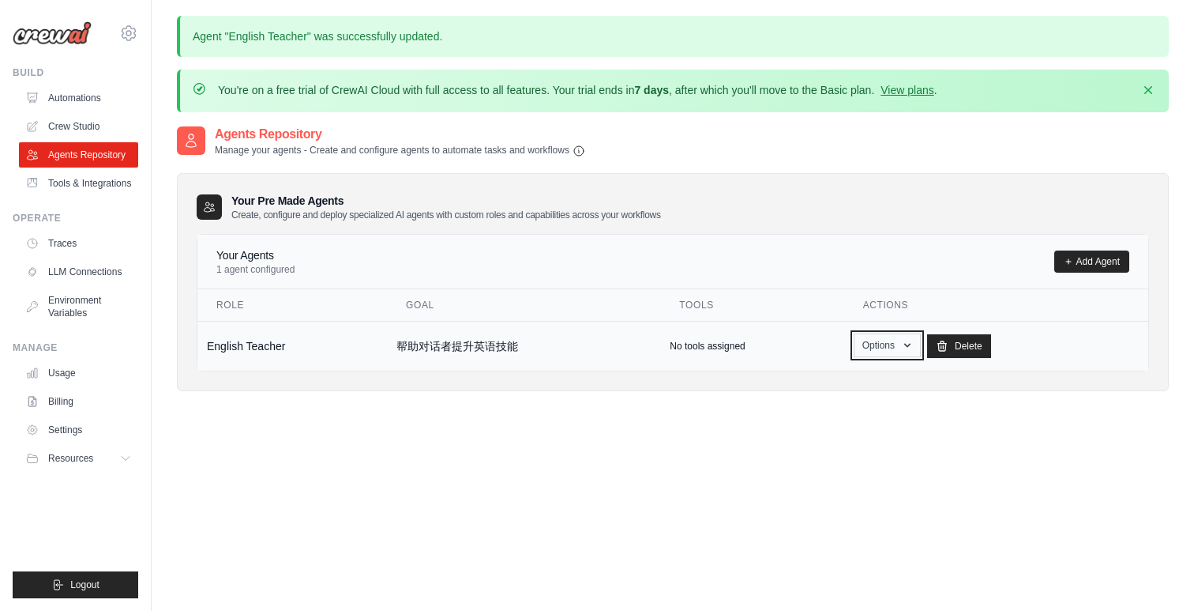
click at [879, 347] on button "Options" at bounding box center [887, 345] width 67 height 24
click at [722, 424] on div "Agents Repository Manage your agents - Create and configure agents to automate …" at bounding box center [673, 430] width 992 height 611
click at [224, 406] on div "Agents Repository Manage your agents - Create and configure agents to automate …" at bounding box center [673, 270] width 992 height 291
click at [76, 129] on link "Crew Studio" at bounding box center [80, 126] width 119 height 25
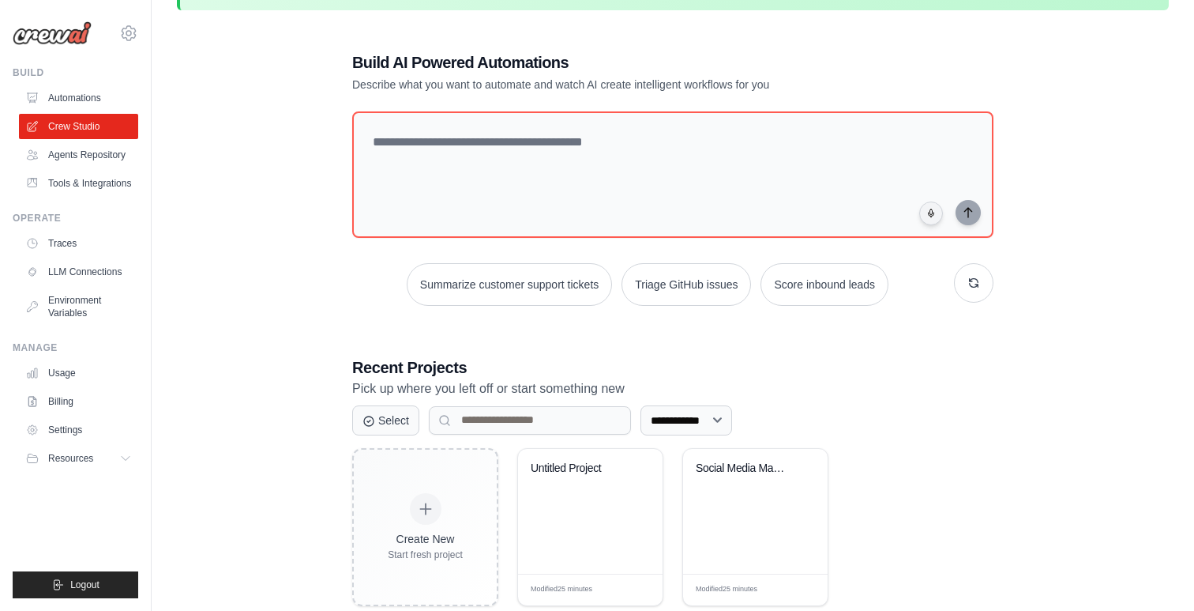
scroll to position [86, 0]
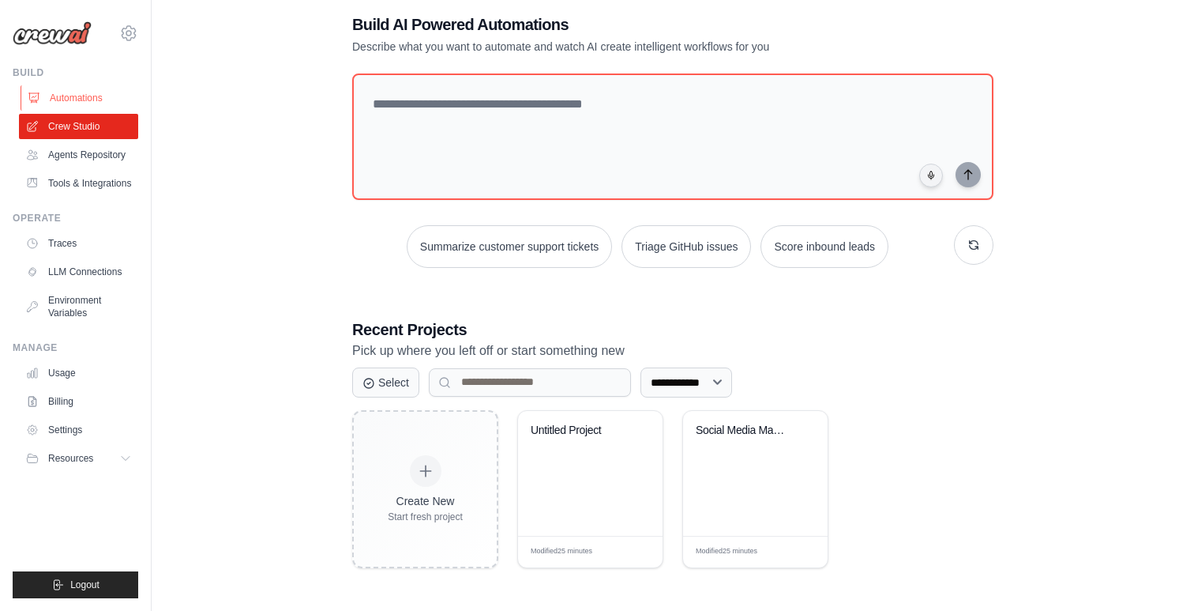
click at [93, 96] on link "Automations" at bounding box center [80, 97] width 119 height 25
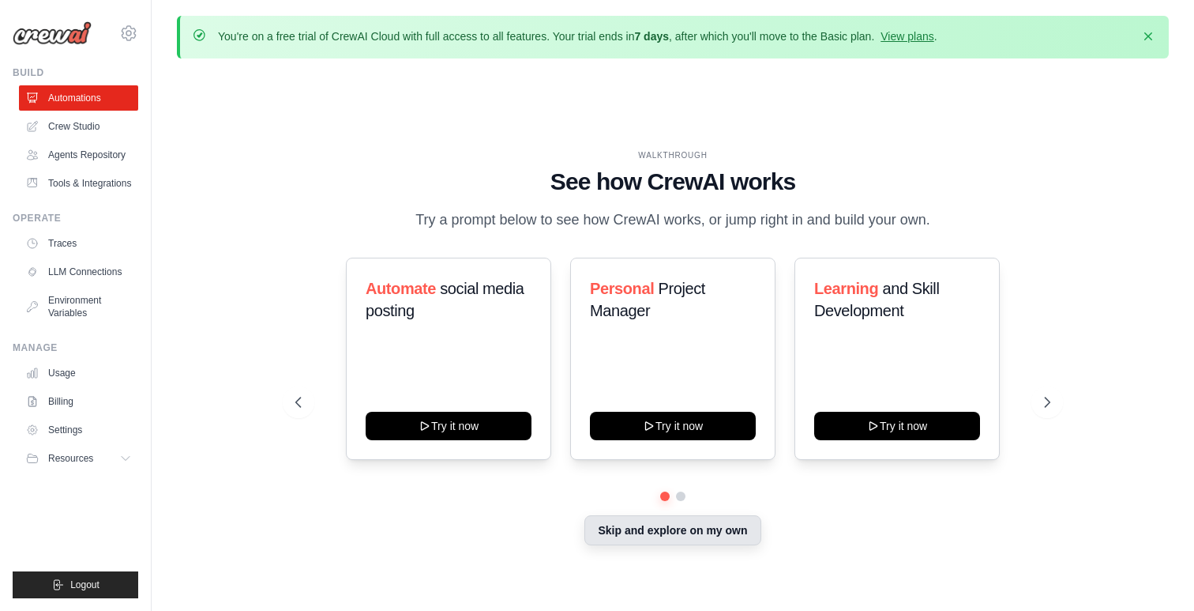
click at [655, 538] on button "Skip and explore on my own" at bounding box center [673, 530] width 176 height 30
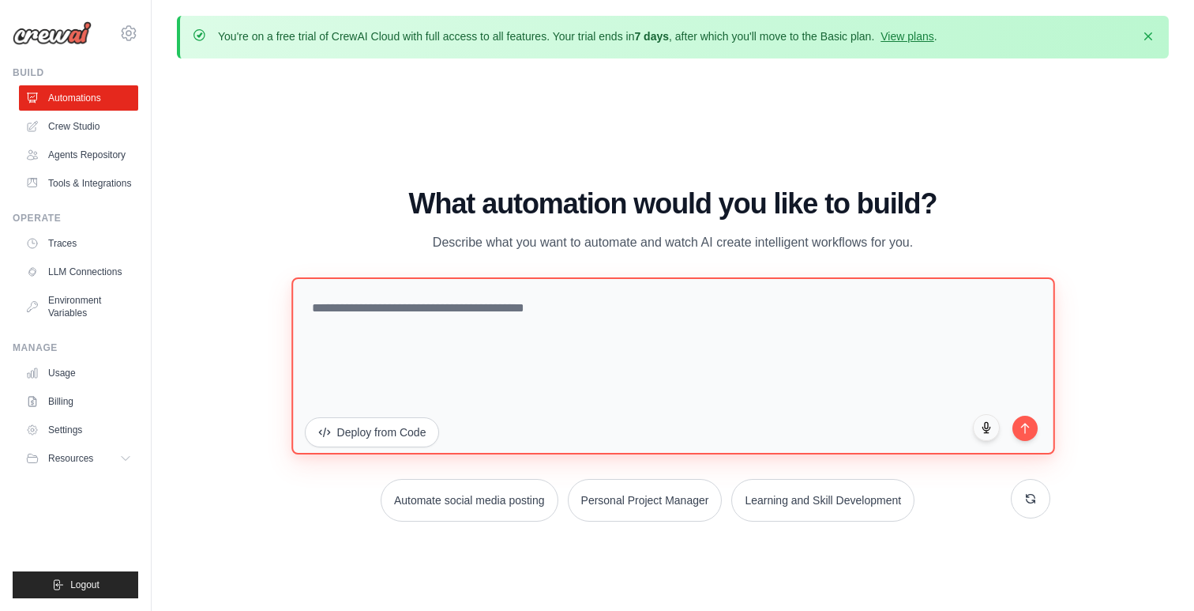
click at [508, 358] on textarea at bounding box center [672, 364] width 763 height 177
type textarea "*"
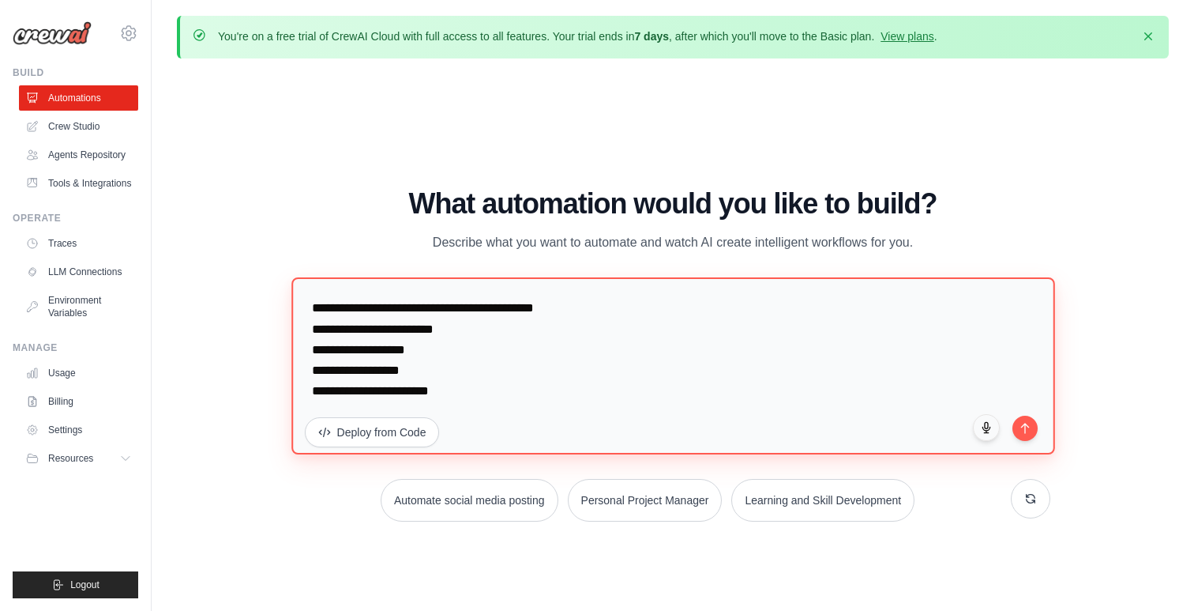
drag, startPoint x: 325, startPoint y: 391, endPoint x: 325, endPoint y: 381, distance: 10.3
click at [325, 381] on textarea "**********" at bounding box center [672, 364] width 763 height 177
click at [401, 368] on textarea "**********" at bounding box center [672, 364] width 763 height 177
click at [624, 399] on textarea "**********" at bounding box center [672, 364] width 763 height 177
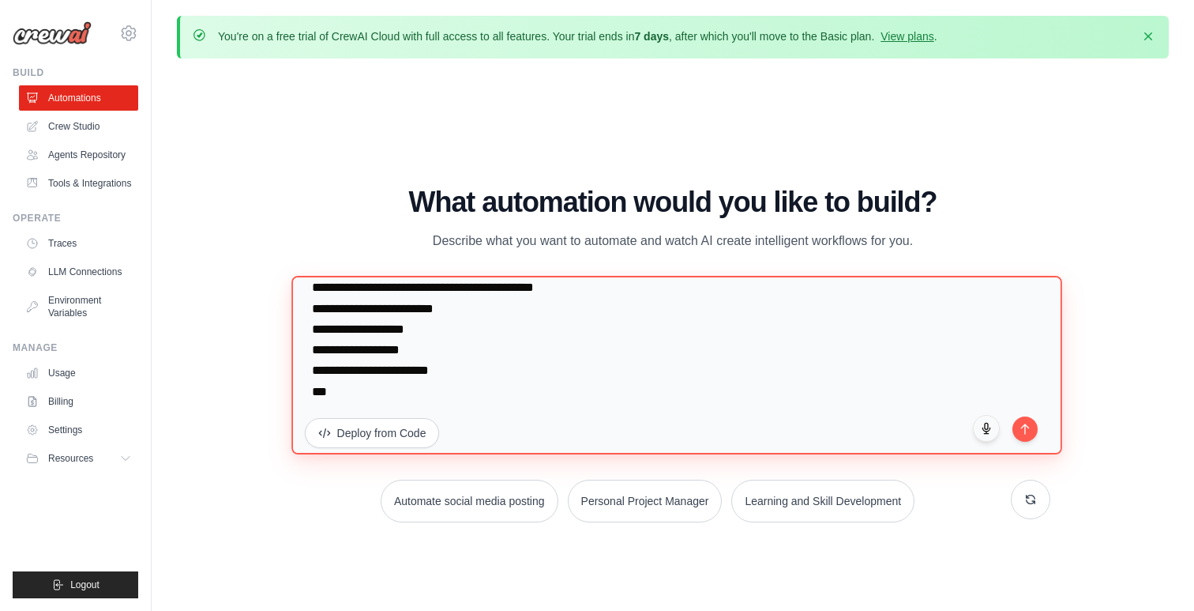
click at [555, 353] on textarea "**********" at bounding box center [676, 365] width 771 height 179
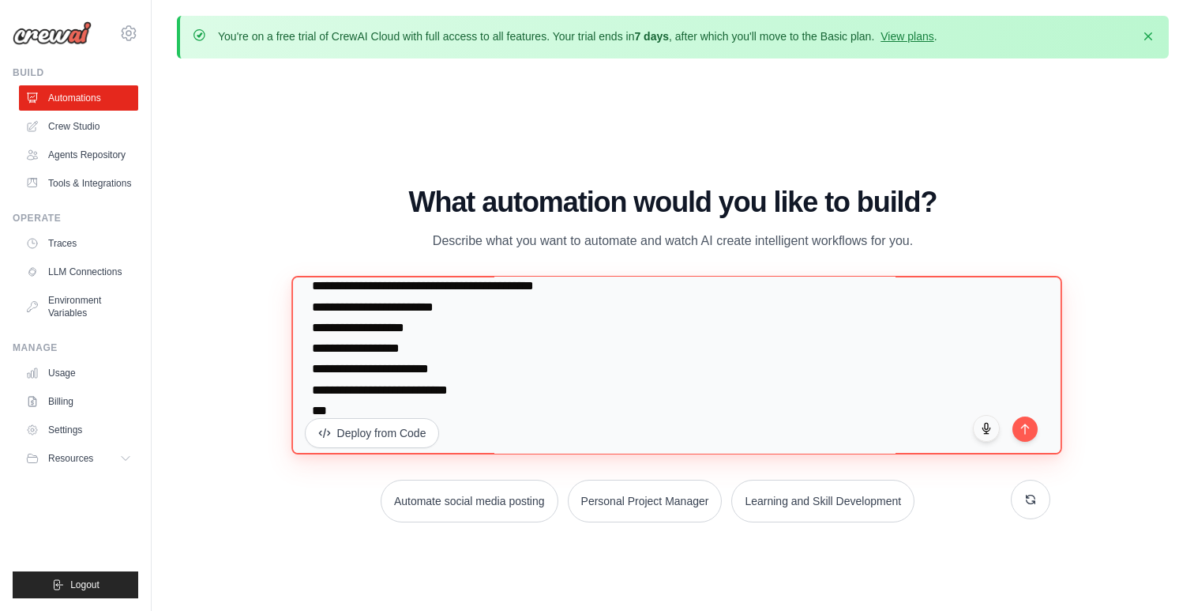
scroll to position [41, 0]
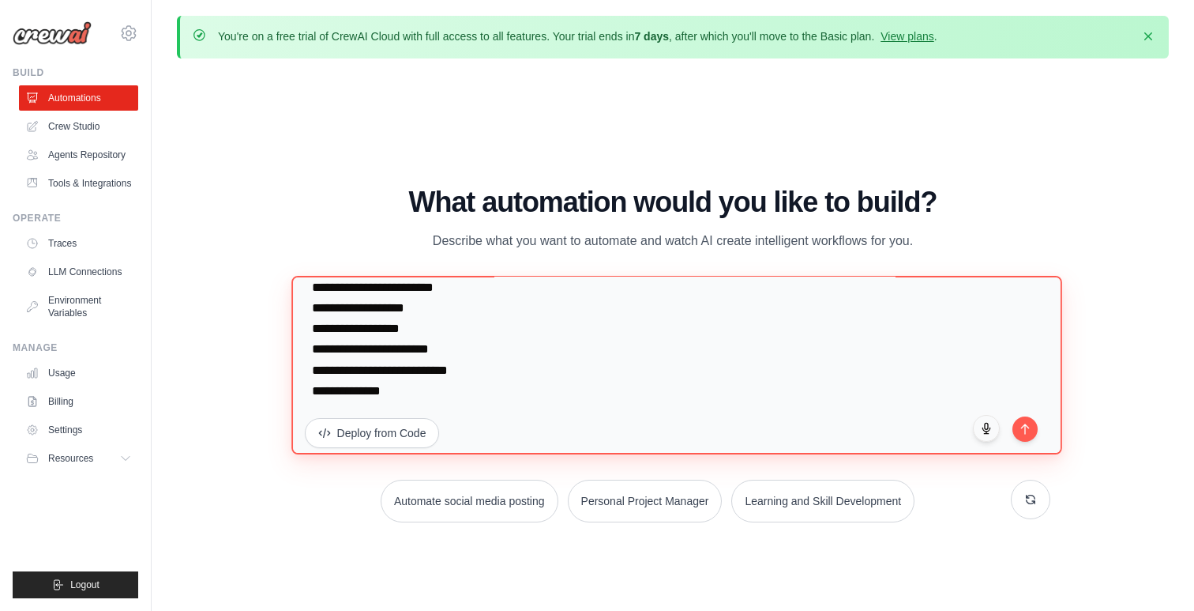
click at [329, 392] on textarea "**********" at bounding box center [676, 365] width 771 height 179
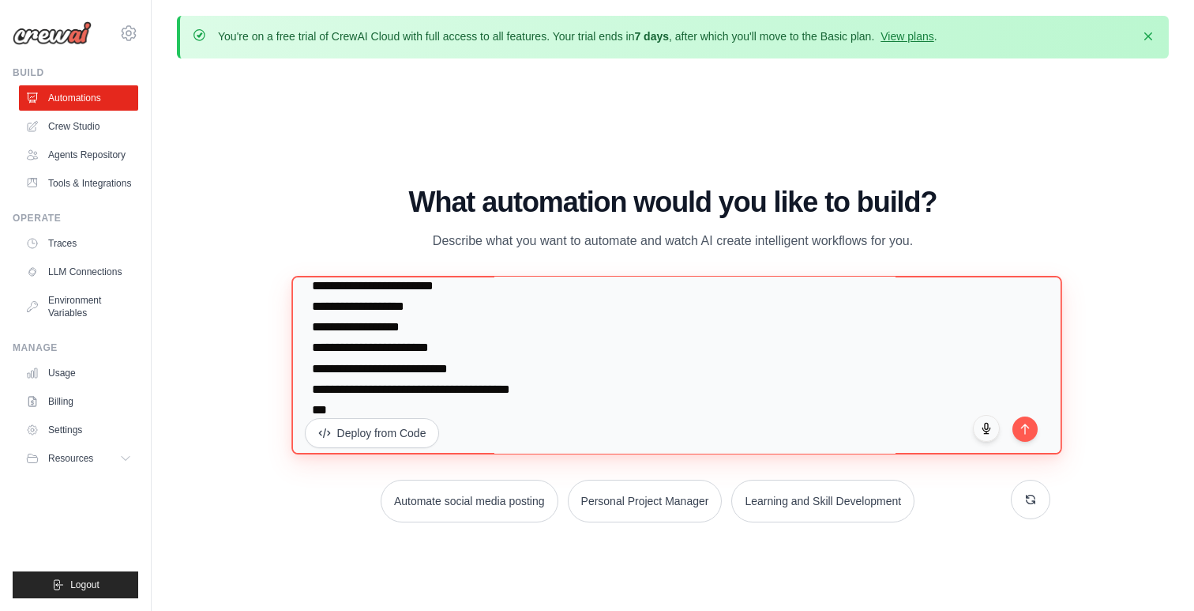
scroll to position [62, 0]
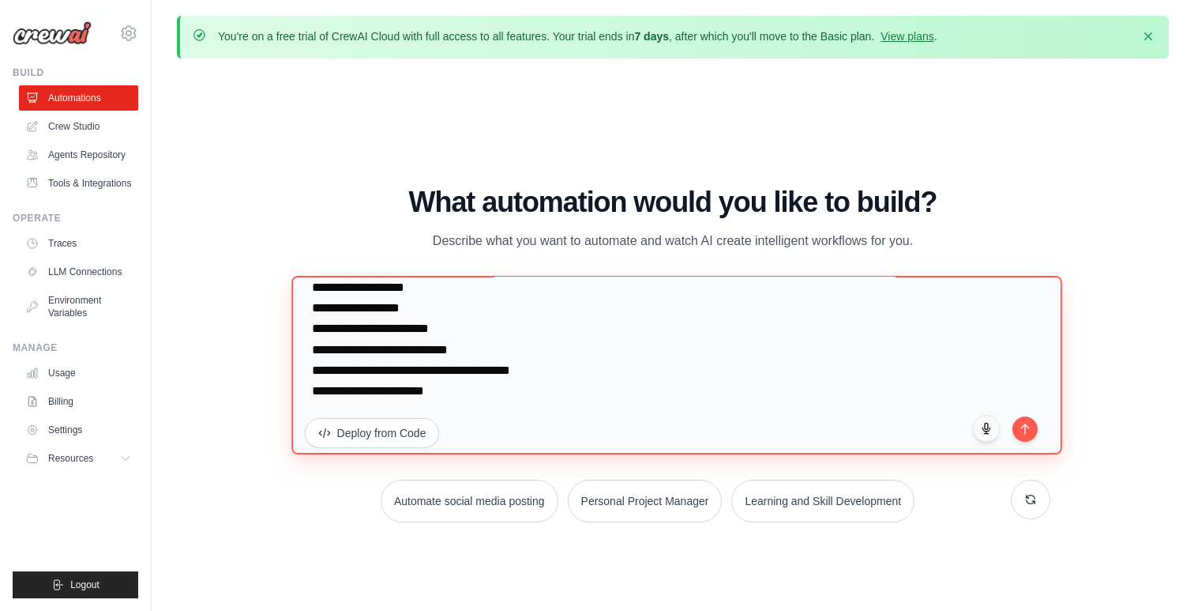
click at [488, 394] on textarea "**********" at bounding box center [676, 365] width 771 height 179
click at [483, 393] on textarea "**********" at bounding box center [676, 365] width 771 height 179
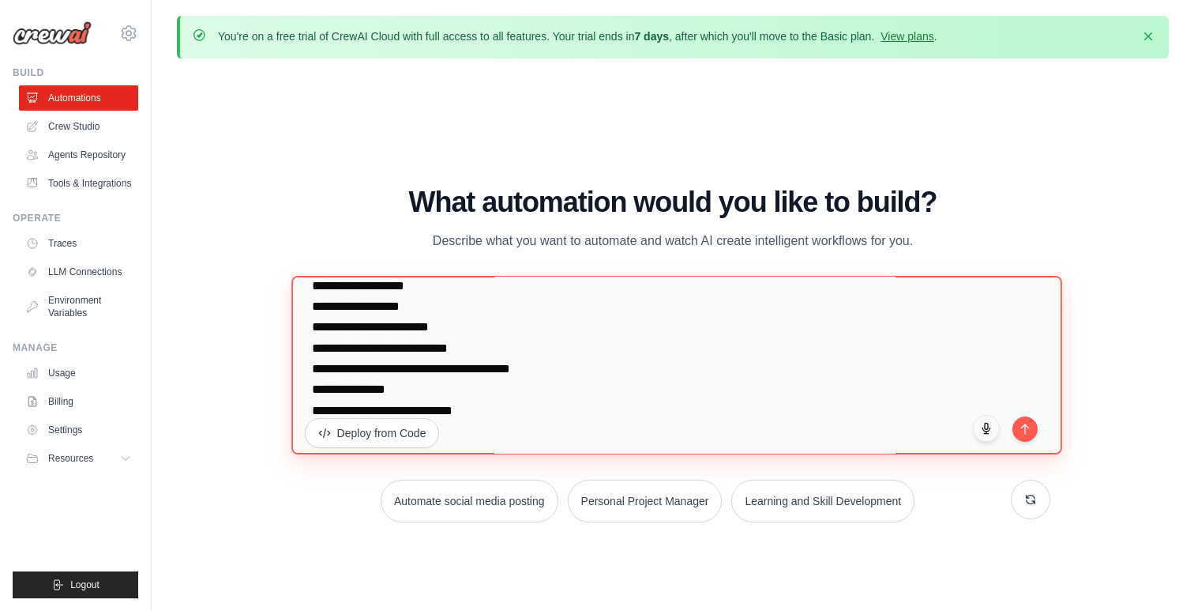
scroll to position [103, 0]
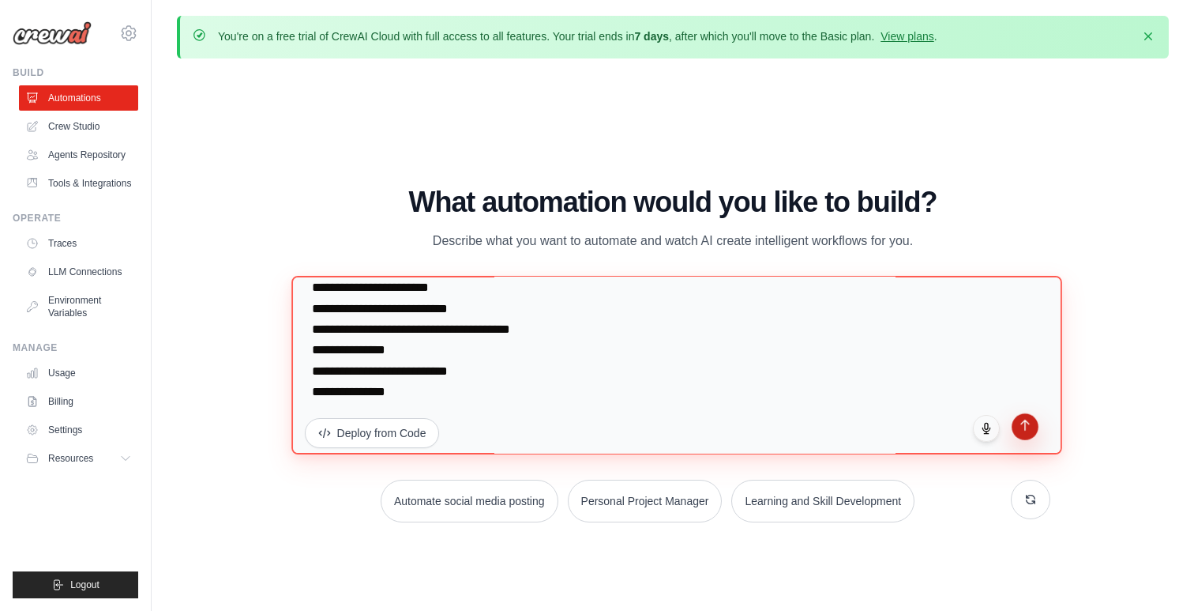
type textarea "**********"
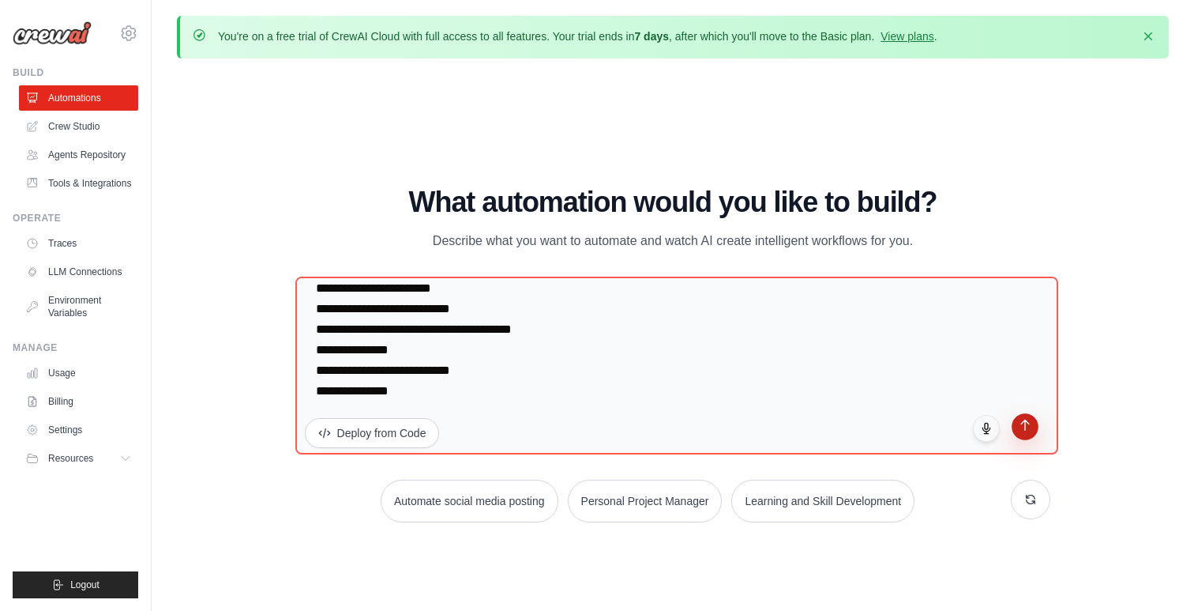
click at [1033, 434] on button "submit" at bounding box center [1026, 426] width 27 height 27
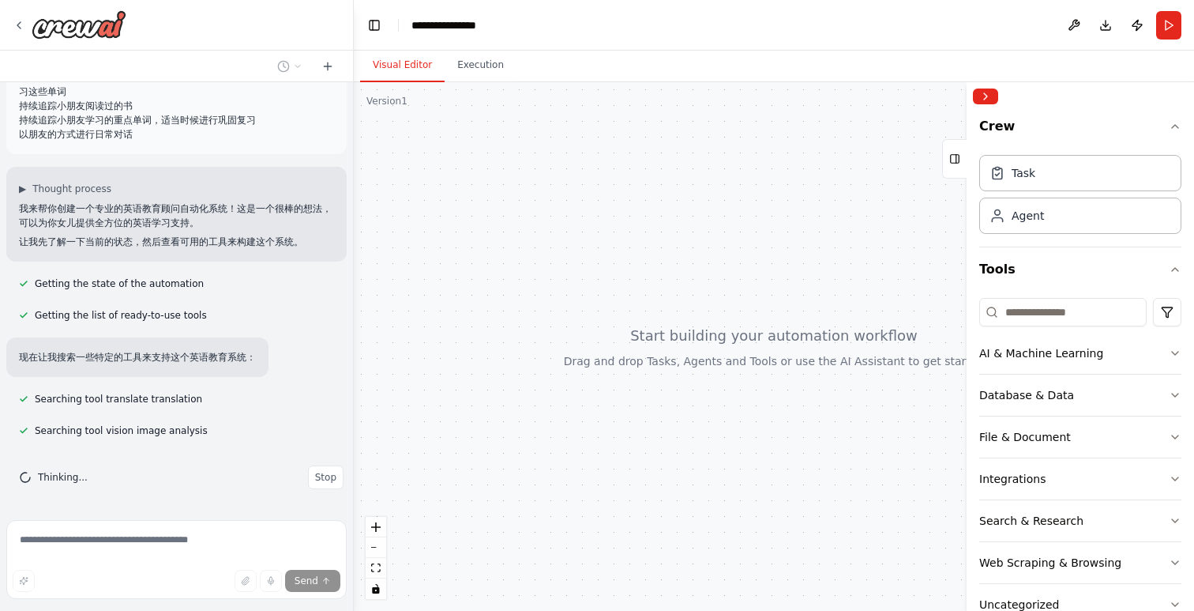
scroll to position [179, 0]
